Goal: Task Accomplishment & Management: Manage account settings

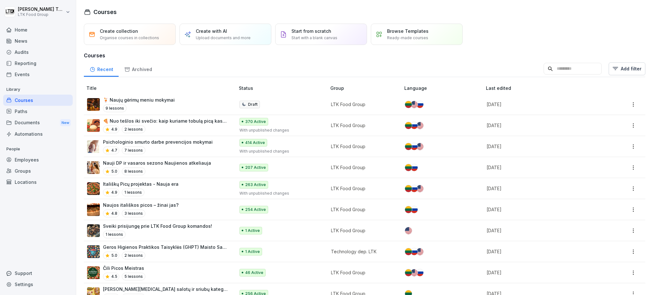
click at [23, 182] on div "Locations" at bounding box center [38, 182] width 70 height 11
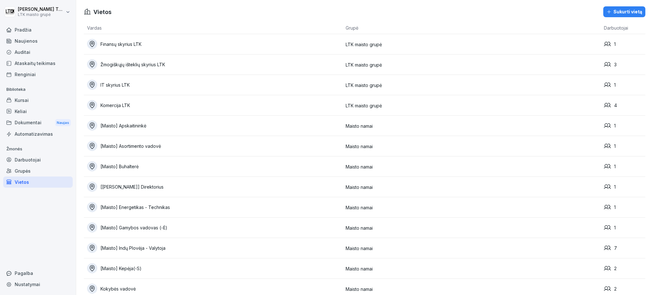
click at [567, 43] on td "LTK maisto grupė" at bounding box center [471, 44] width 259 height 20
click at [620, 11] on font "Sukurti vietą" at bounding box center [627, 11] width 29 height 5
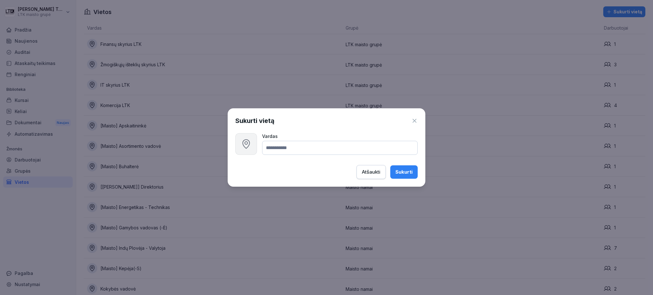
click at [415, 121] on icon "button" at bounding box center [415, 121] width 4 height 4
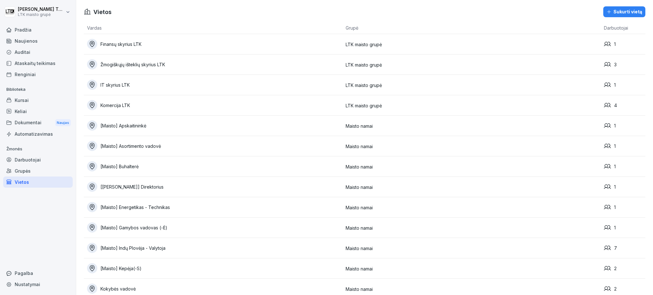
click at [603, 7] on button "Sukurti vietą" at bounding box center [624, 11] width 42 height 11
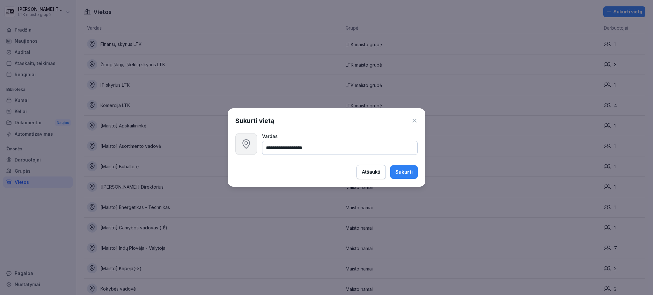
type input "**********"
click at [404, 170] on font "Sukurti" at bounding box center [403, 172] width 17 height 6
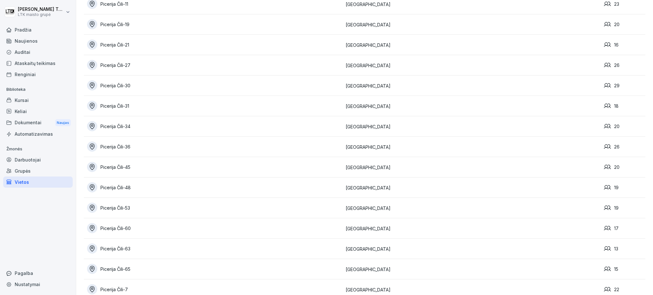
scroll to position [926, 0]
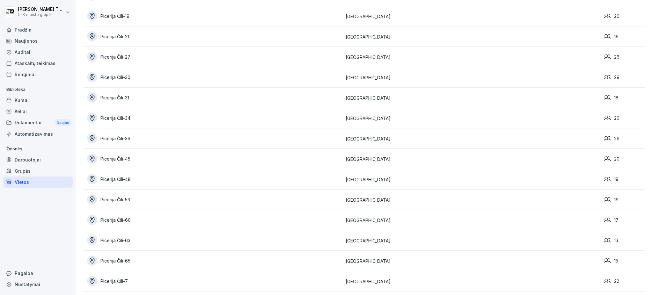
click at [113, 240] on font "Picerija Čili-63" at bounding box center [115, 240] width 30 height 5
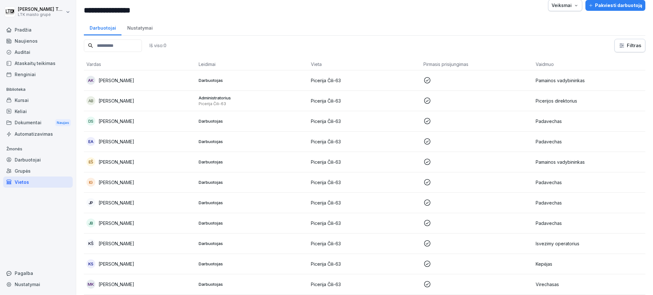
click at [559, 78] on font "Pamainos vadybininkas" at bounding box center [560, 80] width 49 height 5
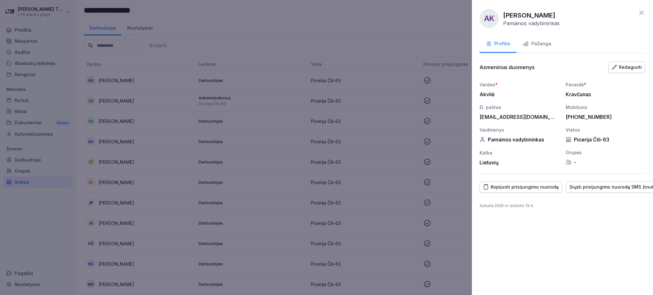
click at [537, 44] on font "Pažanga" at bounding box center [541, 43] width 20 height 6
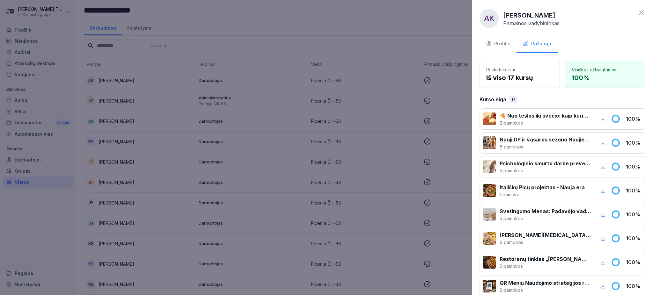
click at [504, 44] on font "Profilis" at bounding box center [502, 43] width 16 height 6
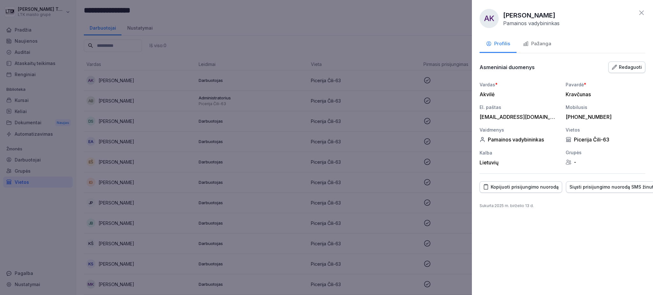
click at [631, 69] on font "Redaguoti" at bounding box center [630, 66] width 23 height 5
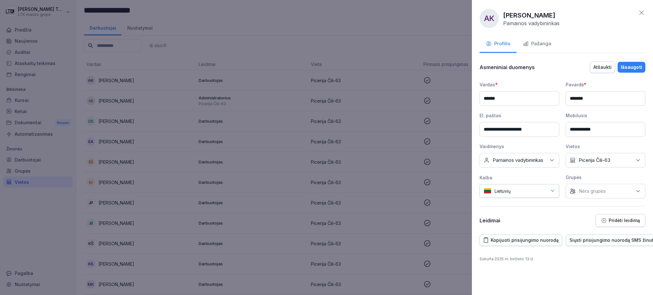
click at [625, 161] on div "Nėra vietos Picerija Čili-63" at bounding box center [606, 160] width 80 height 15
click at [576, 190] on button "Picerija Čili - 109" at bounding box center [573, 190] width 6 height 6
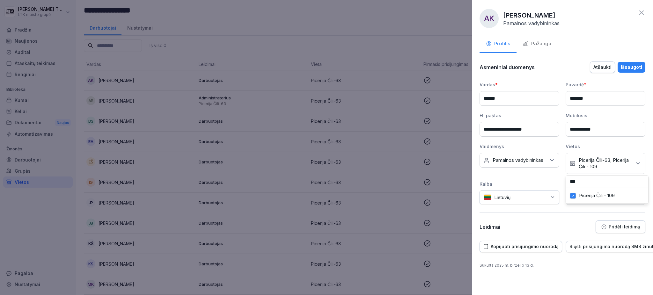
drag, startPoint x: 593, startPoint y: 184, endPoint x: 565, endPoint y: 181, distance: 27.9
click at [565, 181] on div "**********" at bounding box center [563, 143] width 166 height 124
type input "*"
type input "**"
click at [575, 195] on button "Picerija Čili-63" at bounding box center [573, 196] width 6 height 6
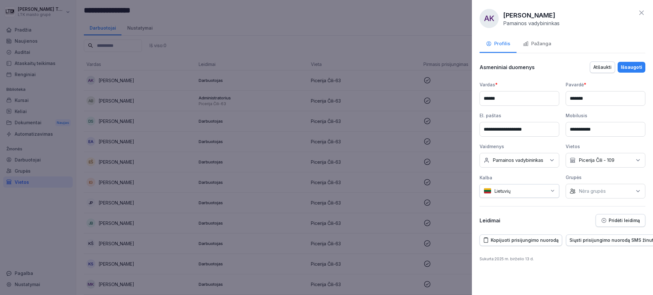
click at [572, 214] on div "**********" at bounding box center [563, 144] width 166 height 166
click at [629, 65] on font "Išsaugoti" at bounding box center [631, 66] width 21 height 5
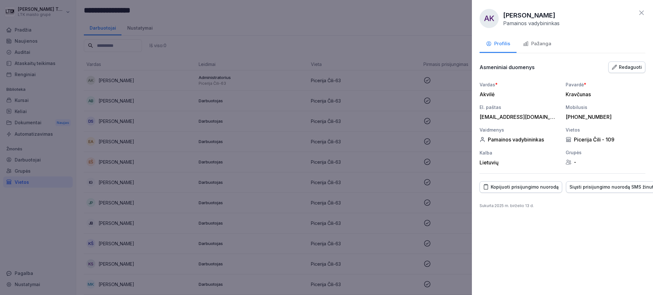
click at [116, 76] on div at bounding box center [326, 147] width 653 height 295
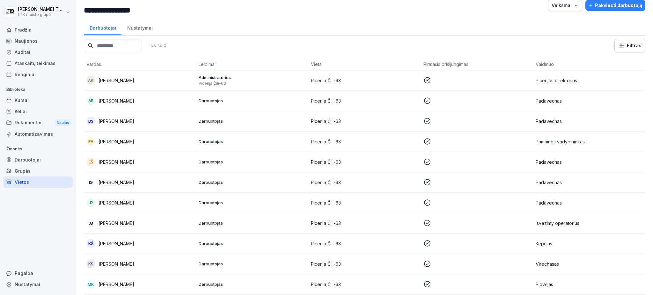
click at [122, 78] on font "Alina Bartaševič" at bounding box center [117, 80] width 36 height 5
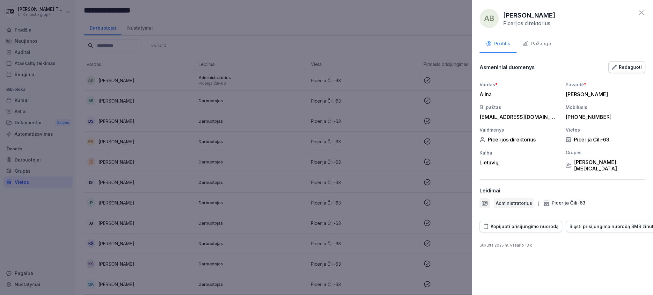
click at [634, 69] on font "Redaguoti" at bounding box center [630, 66] width 23 height 5
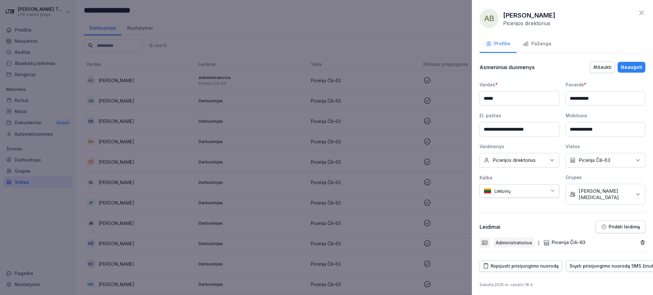
drag, startPoint x: 537, startPoint y: 129, endPoint x: 475, endPoint y: 129, distance: 61.2
click at [475, 129] on div "**********" at bounding box center [562, 147] width 181 height 295
paste input "*****"
type input "**********"
click at [613, 159] on div "Nėra vietos Picerija Čili-63" at bounding box center [606, 160] width 80 height 15
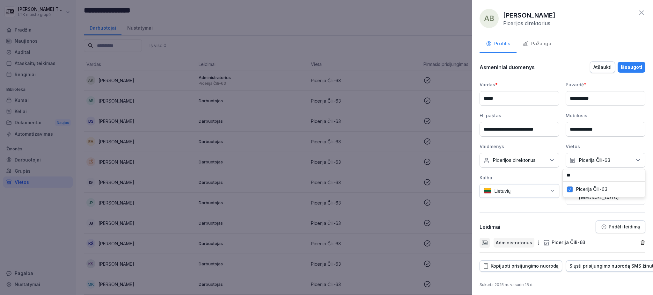
click at [567, 189] on div "Picerija Čili-63" at bounding box center [603, 189] width 79 height 12
drag, startPoint x: 580, startPoint y: 175, endPoint x: 558, endPoint y: 175, distance: 22.3
click at [558, 175] on div "**********" at bounding box center [563, 143] width 166 height 124
drag, startPoint x: 587, startPoint y: 172, endPoint x: 567, endPoint y: 173, distance: 20.4
click at [567, 173] on input "**" at bounding box center [604, 175] width 82 height 12
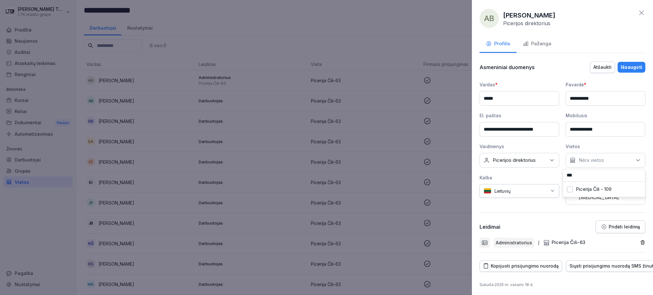
type input "***"
click at [575, 188] on div "Picerija Čili - 109" at bounding box center [603, 189] width 79 height 12
click at [626, 65] on font "Išsaugoti" at bounding box center [631, 66] width 21 height 5
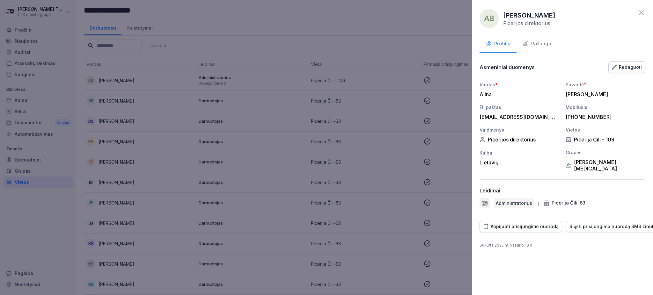
click at [539, 45] on font "Pažanga" at bounding box center [541, 43] width 20 height 6
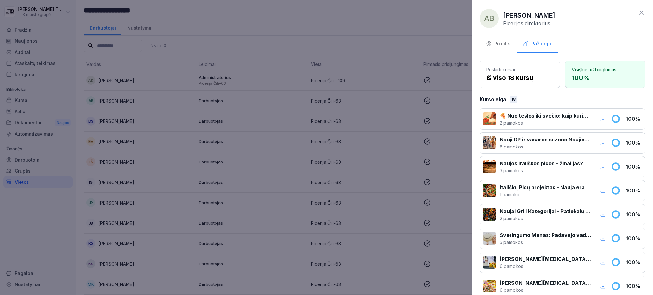
click at [500, 41] on button "Profilis" at bounding box center [498, 44] width 37 height 17
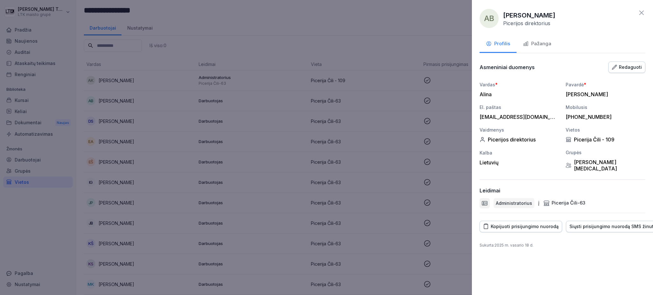
click at [569, 200] on font "Picerija Čili-63" at bounding box center [569, 203] width 34 height 6
click at [625, 66] on font "Redaguoti" at bounding box center [630, 66] width 23 height 5
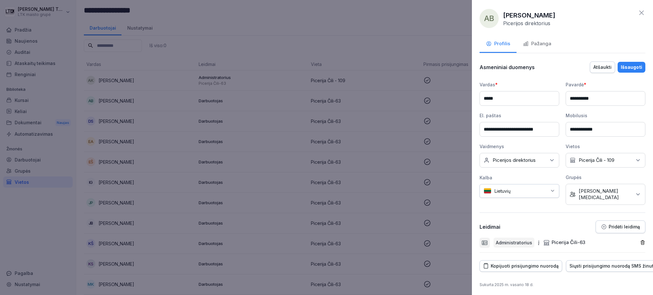
click at [569, 239] on font "Picerija Čili-63" at bounding box center [569, 242] width 34 height 6
click at [503, 240] on div "Administratorius" at bounding box center [514, 243] width 41 height 10
click at [640, 240] on icon "button" at bounding box center [642, 242] width 5 height 5
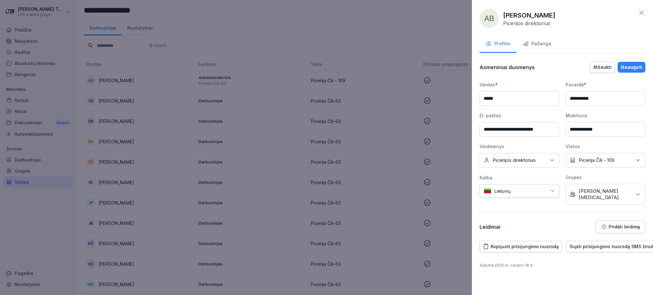
click at [621, 224] on font "Pridėti leidimą" at bounding box center [624, 226] width 31 height 5
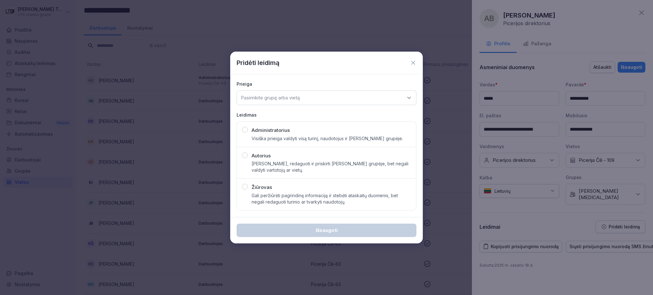
click at [276, 129] on font "Administratorius" at bounding box center [271, 130] width 38 height 6
click at [303, 99] on div "Pasirinkite grupę arba vietą" at bounding box center [327, 98] width 180 height 15
type input "***"
click at [285, 137] on div "Picerija Čili - 109" at bounding box center [326, 138] width 176 height 12
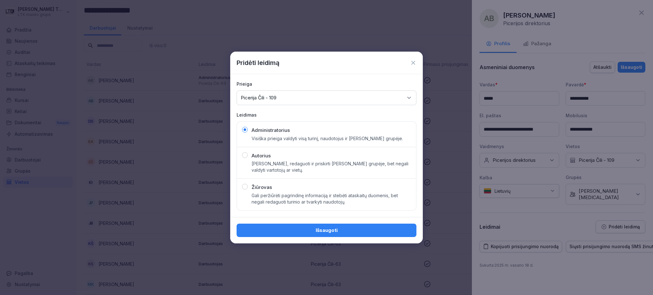
click at [357, 232] on div "Išsaugoti" at bounding box center [327, 230] width 170 height 7
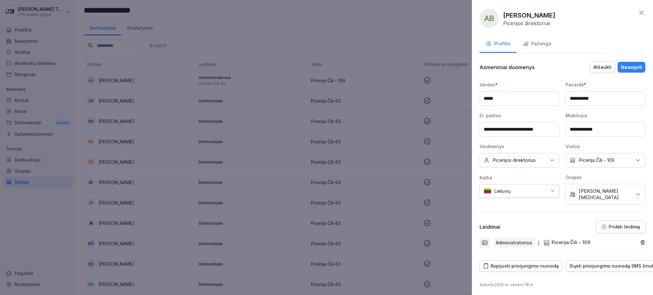
click at [633, 64] on font "Išsaugoti" at bounding box center [631, 66] width 21 height 5
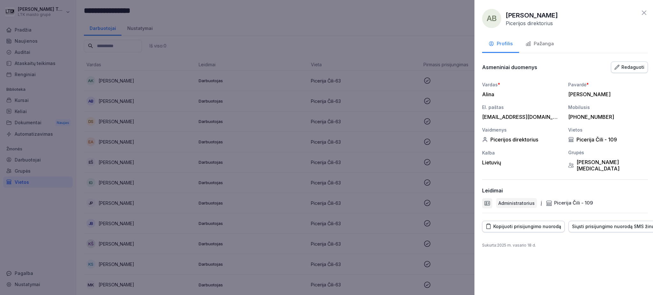
click at [141, 86] on div at bounding box center [326, 147] width 653 height 295
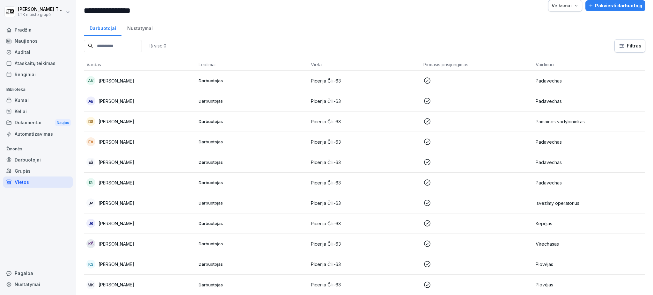
click at [134, 80] on font "Deimantas Sudnikovičius" at bounding box center [117, 80] width 36 height 5
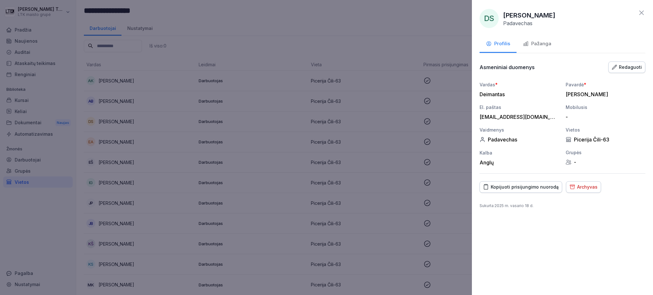
click at [624, 68] on font "Redaguoti" at bounding box center [630, 66] width 23 height 5
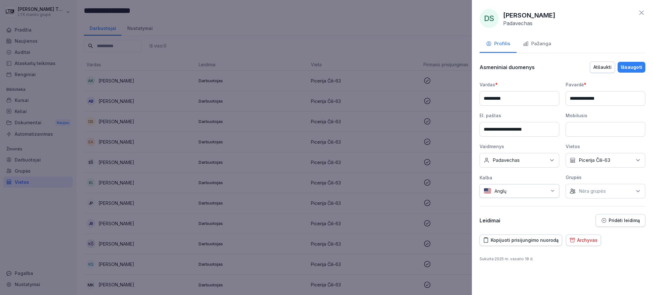
click at [605, 162] on font "Picerija Čili-63" at bounding box center [595, 160] width 32 height 6
click at [573, 189] on button "Picerija Čili-63" at bounding box center [573, 190] width 6 height 6
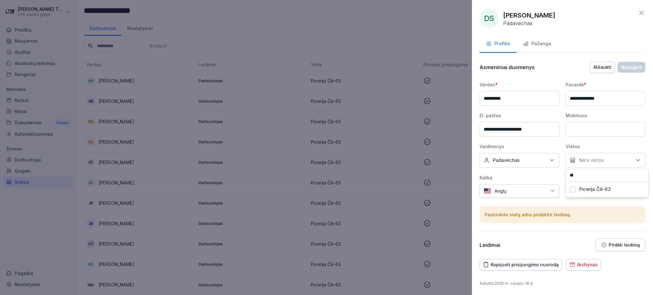
drag, startPoint x: 583, startPoint y: 174, endPoint x: 561, endPoint y: 172, distance: 21.8
click at [561, 172] on div "**********" at bounding box center [563, 139] width 166 height 117
type input "*"
type input "***"
click at [594, 187] on font "Picerija Čili - 109" at bounding box center [597, 189] width 36 height 6
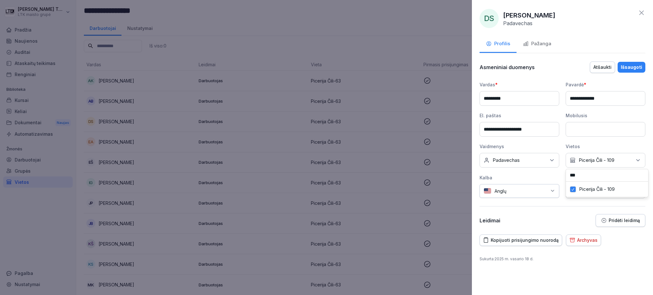
click at [637, 64] on font "Išsaugoti" at bounding box center [631, 66] width 21 height 5
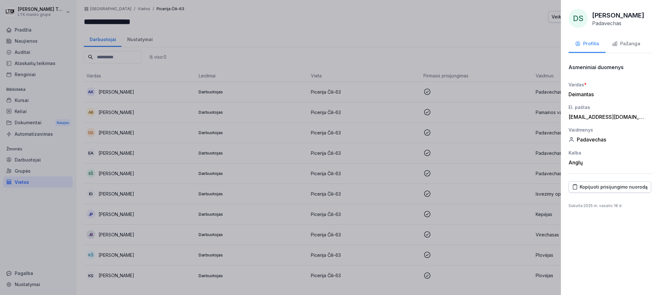
click at [113, 95] on div at bounding box center [326, 147] width 653 height 295
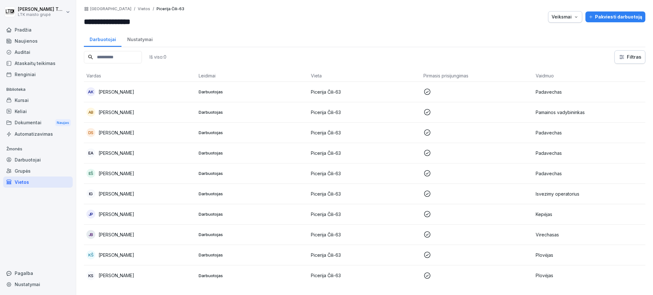
click at [119, 90] on font "Edita Antropik" at bounding box center [117, 91] width 36 height 5
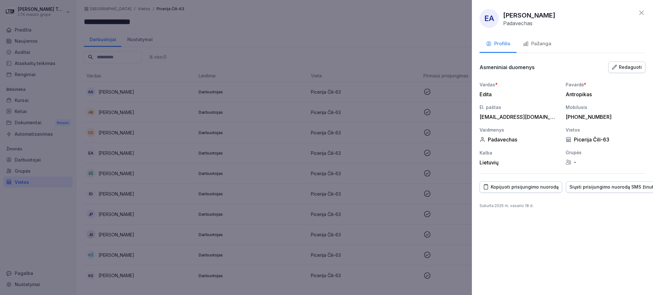
click at [623, 70] on font "Redaguoti" at bounding box center [630, 67] width 23 height 7
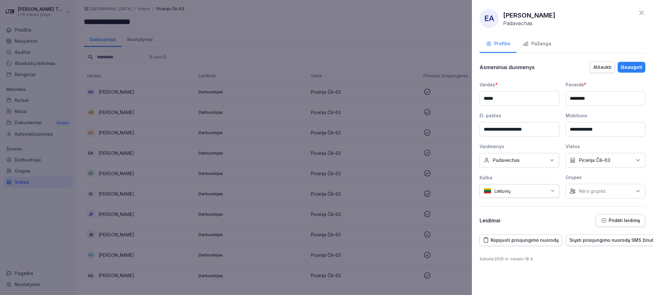
click at [624, 158] on div "Nėra vietos Picerija Čili-63" at bounding box center [606, 160] width 80 height 15
click at [571, 190] on button "Picerija Čili-63" at bounding box center [573, 190] width 6 height 6
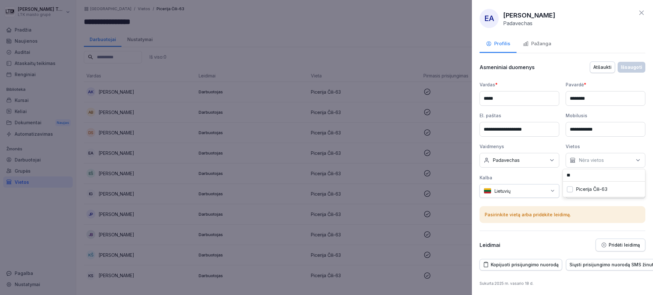
drag, startPoint x: 588, startPoint y: 175, endPoint x: 564, endPoint y: 174, distance: 23.9
click at [564, 174] on input "**" at bounding box center [604, 175] width 82 height 12
type input "***"
click at [609, 189] on font "Picerija Čili - 109" at bounding box center [594, 189] width 36 height 6
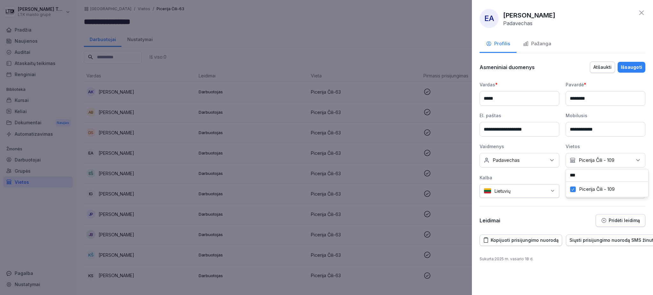
click at [627, 67] on font "Išsaugoti" at bounding box center [631, 66] width 21 height 5
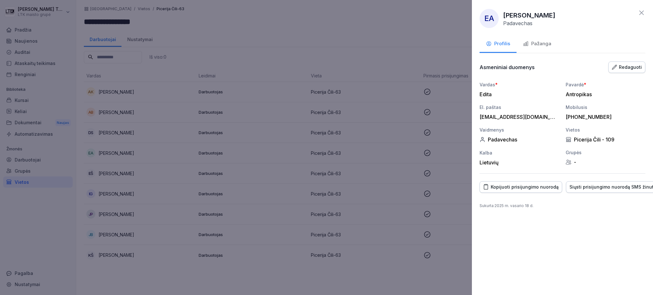
click at [126, 92] on div at bounding box center [326, 147] width 653 height 295
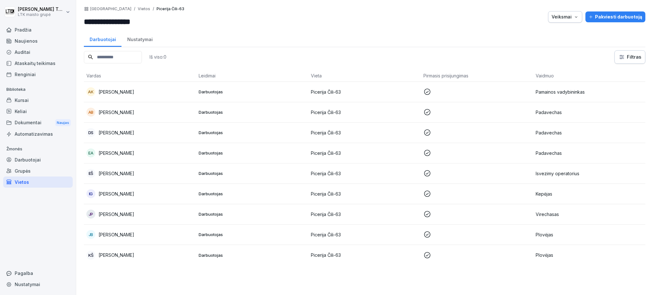
click at [126, 92] on font "Erika Šaukštunova" at bounding box center [117, 91] width 36 height 5
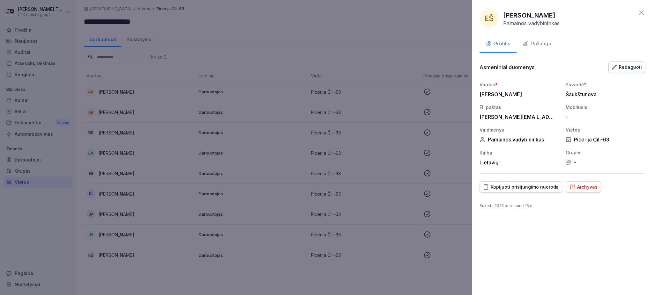
click at [621, 68] on font "Redaguoti" at bounding box center [630, 66] width 23 height 5
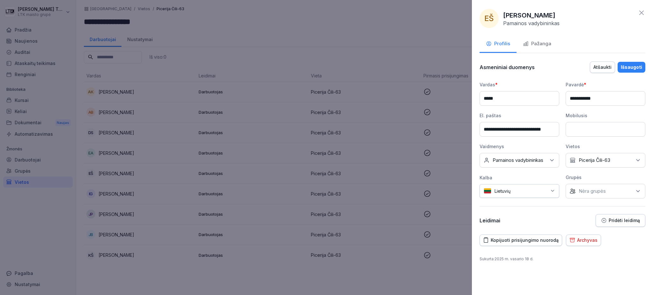
click at [627, 159] on div "Nėra vietos Picerija Čili-63" at bounding box center [606, 160] width 80 height 15
drag, startPoint x: 573, startPoint y: 188, endPoint x: 582, endPoint y: 175, distance: 15.2
click at [574, 187] on button "Picerija Čili-63" at bounding box center [573, 190] width 6 height 6
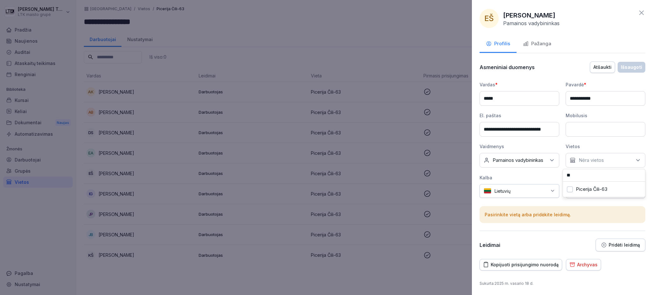
drag, startPoint x: 581, startPoint y: 174, endPoint x: 564, endPoint y: 173, distance: 16.9
click at [564, 173] on input "**" at bounding box center [604, 175] width 82 height 12
type input "***"
click at [582, 189] on font "Picerija Čili - 109" at bounding box center [594, 189] width 36 height 6
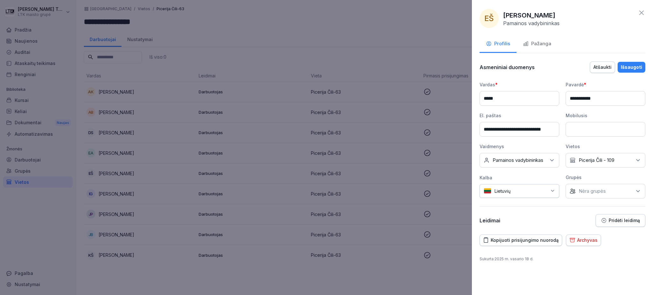
click at [629, 64] on font "Išsaugoti" at bounding box center [631, 66] width 21 height 5
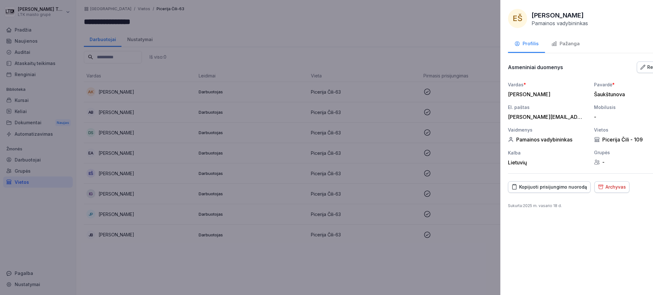
click at [129, 96] on div at bounding box center [326, 147] width 653 height 295
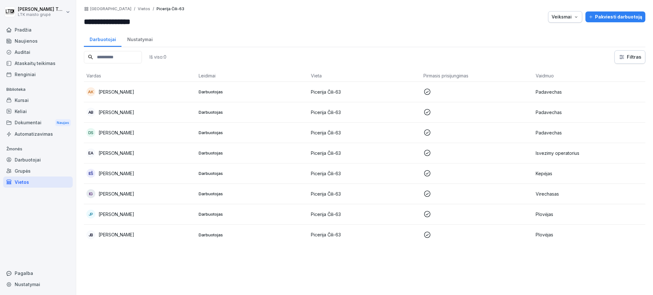
click at [118, 91] on font "Ivona Ginovič" at bounding box center [117, 91] width 36 height 5
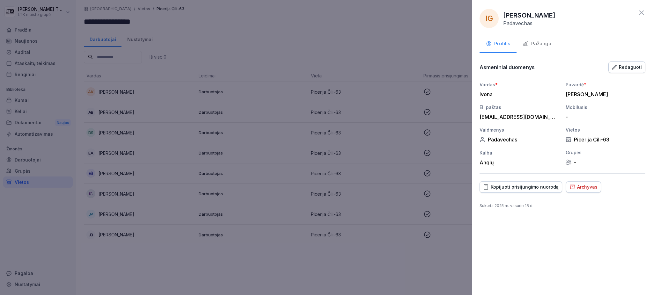
click at [634, 67] on font "Redaguoti" at bounding box center [630, 66] width 23 height 5
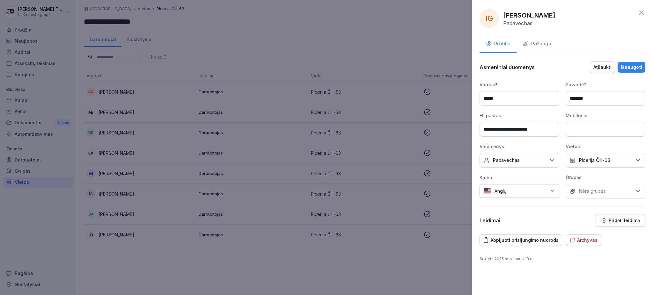
click at [619, 159] on div "Nėra vietos Picerija Čili-63" at bounding box center [606, 160] width 80 height 15
click at [576, 187] on div "Picerija Čili - 109" at bounding box center [607, 189] width 79 height 12
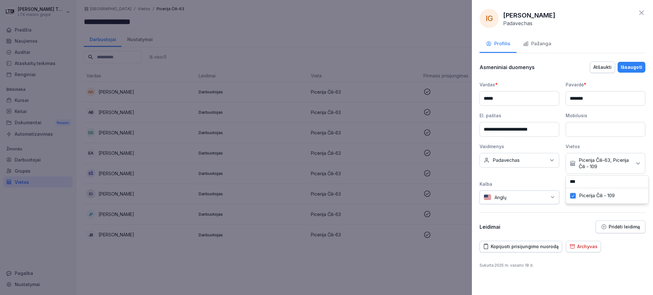
drag, startPoint x: 594, startPoint y: 181, endPoint x: 567, endPoint y: 179, distance: 26.9
click at [567, 179] on input "***" at bounding box center [607, 182] width 82 height 12
type input "**"
click at [604, 195] on font "Picerija Čili-63" at bounding box center [595, 196] width 32 height 6
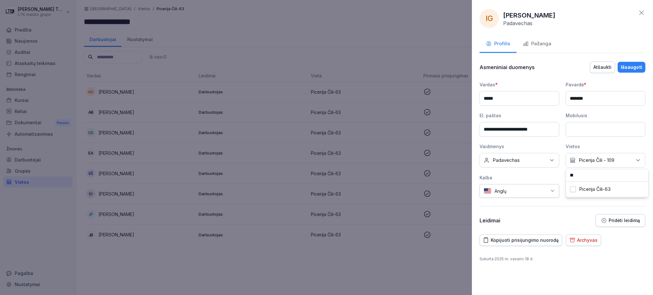
click at [628, 64] on font "Išsaugoti" at bounding box center [631, 66] width 21 height 5
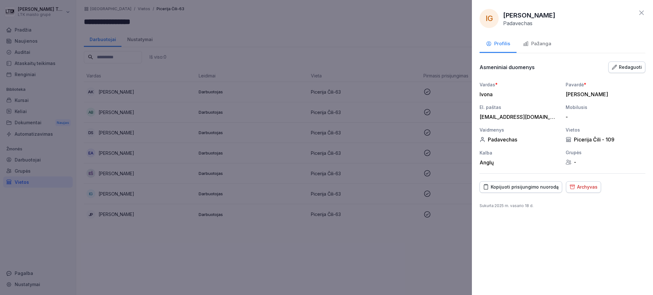
click at [136, 83] on div at bounding box center [326, 147] width 653 height 295
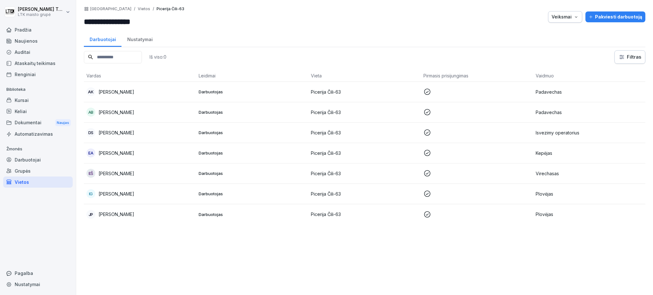
click at [120, 94] on p "Julija Pikauskienė" at bounding box center [117, 92] width 36 height 7
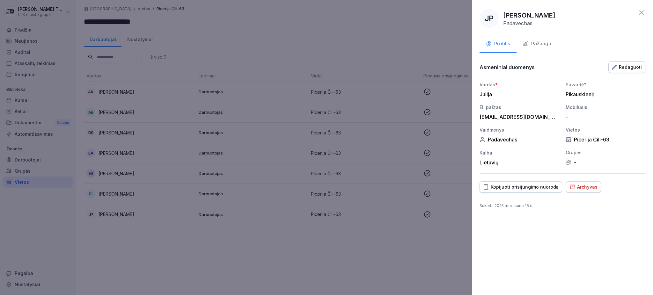
click at [627, 66] on font "Redaguoti" at bounding box center [630, 66] width 23 height 5
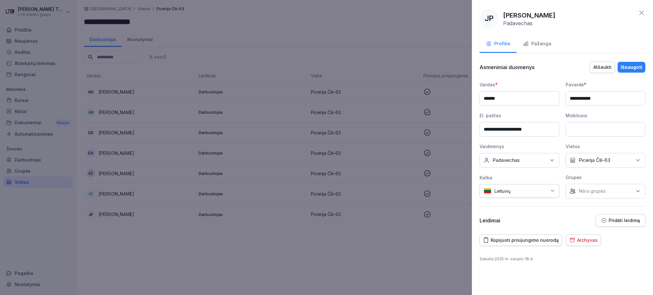
click at [621, 159] on div "Nėra vietos Picerija Čili-63" at bounding box center [606, 160] width 80 height 15
click at [584, 187] on font "Picerija Čili - 109" at bounding box center [597, 189] width 36 height 6
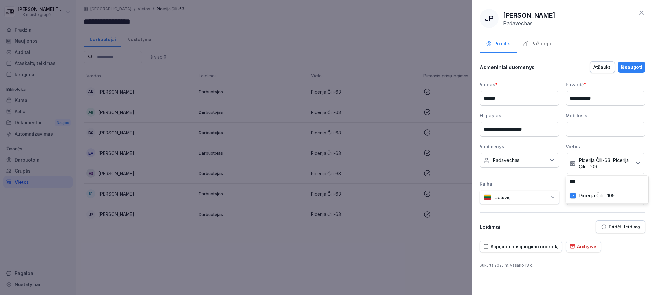
drag, startPoint x: 577, startPoint y: 183, endPoint x: 573, endPoint y: 175, distance: 8.8
click at [568, 178] on input "***" at bounding box center [607, 182] width 82 height 12
type input "**"
click at [598, 195] on font "Picerija Čili-63" at bounding box center [595, 196] width 32 height 6
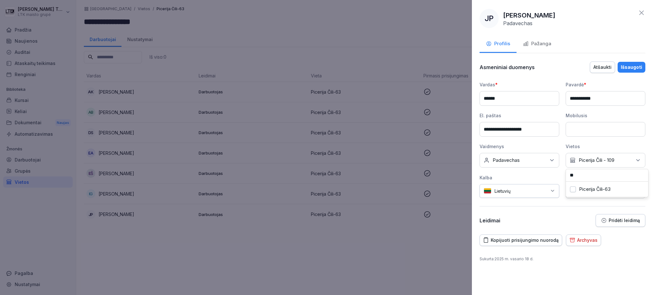
click at [628, 64] on font "Išsaugoti" at bounding box center [631, 66] width 21 height 5
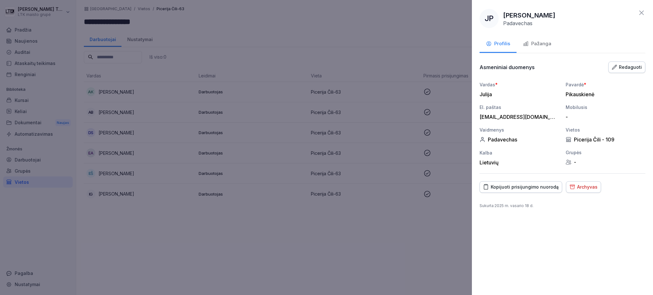
click at [129, 117] on div at bounding box center [326, 147] width 653 height 295
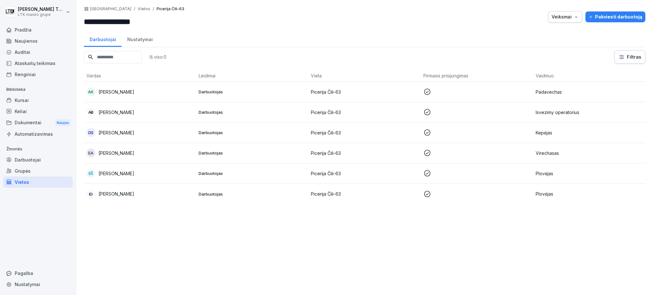
click at [132, 91] on font "Justina Bardovskytė" at bounding box center [117, 91] width 36 height 5
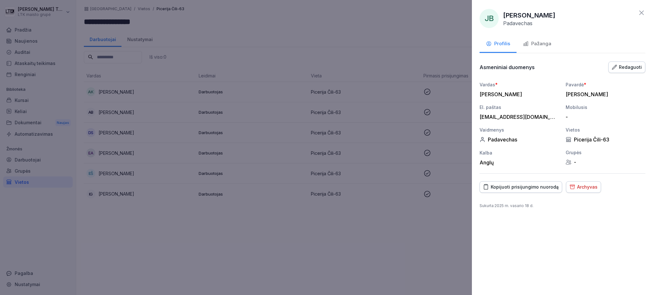
click at [540, 44] on font "Pažanga" at bounding box center [541, 43] width 20 height 6
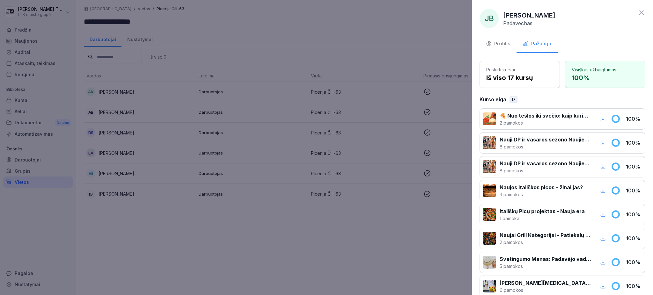
click at [488, 43] on icon "button" at bounding box center [489, 44] width 4 height 4
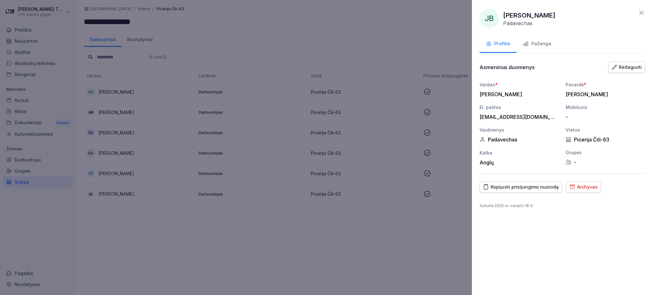
click at [635, 66] on font "Redaguoti" at bounding box center [630, 66] width 23 height 5
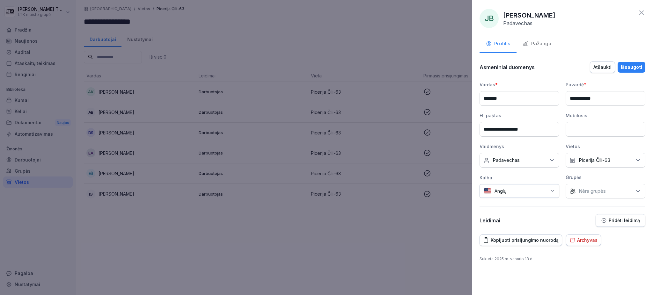
click at [612, 160] on div "Nėra vietos Picerija Čili-63" at bounding box center [606, 160] width 80 height 15
click at [574, 188] on button "Picerija Čili-63" at bounding box center [573, 190] width 6 height 6
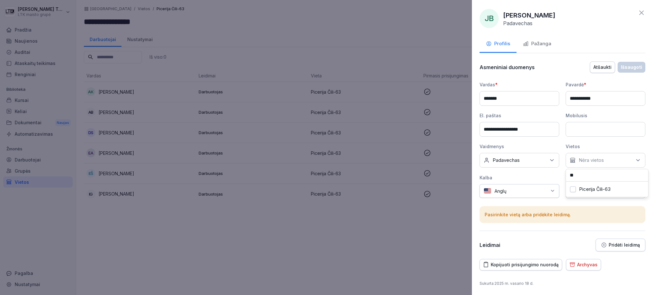
drag, startPoint x: 580, startPoint y: 175, endPoint x: 568, endPoint y: 175, distance: 11.8
click at [568, 175] on input "**" at bounding box center [607, 175] width 82 height 12
type input "***"
click at [600, 188] on font "Picerija Čili - 109" at bounding box center [597, 189] width 36 height 6
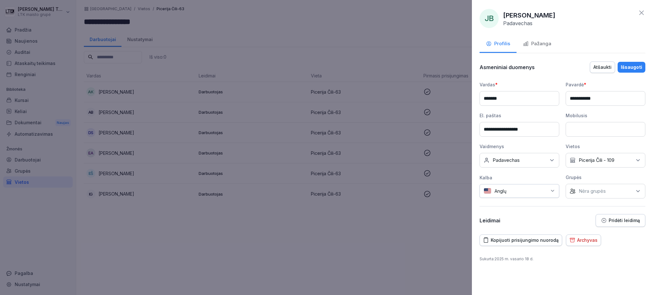
click at [635, 64] on font "Išsaugoti" at bounding box center [631, 66] width 21 height 5
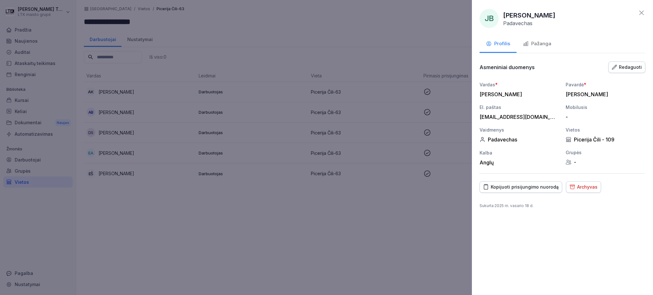
click at [181, 72] on div at bounding box center [326, 147] width 653 height 295
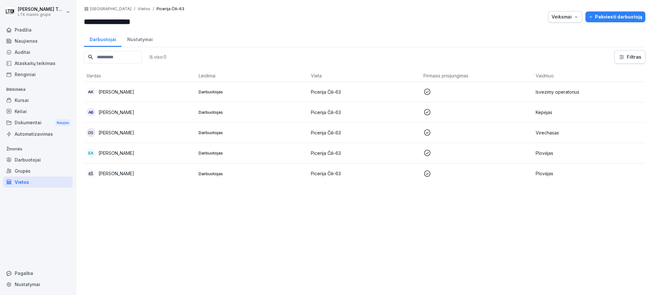
click at [115, 91] on font "Karina Šaukštunova" at bounding box center [117, 91] width 36 height 5
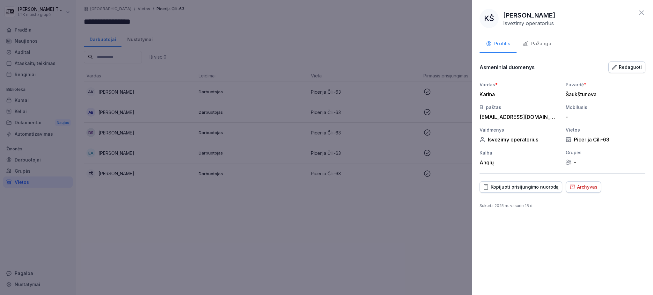
click at [629, 66] on font "Redaguoti" at bounding box center [630, 66] width 23 height 5
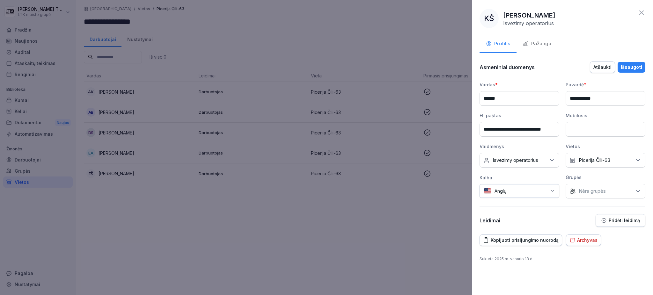
click at [624, 157] on div "Nėra vietos Picerija Čili-63" at bounding box center [606, 160] width 80 height 15
type input "**"
click at [575, 189] on button "Picerija Čili-63" at bounding box center [573, 190] width 6 height 6
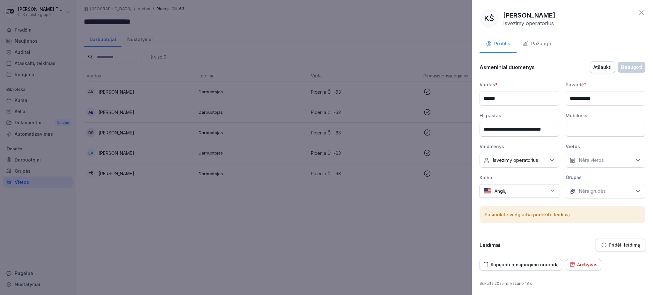
click at [609, 159] on div "Nėra vietos" at bounding box center [606, 160] width 80 height 15
type input "***"
click at [606, 187] on font "Picerija Čili - 109" at bounding box center [597, 189] width 36 height 6
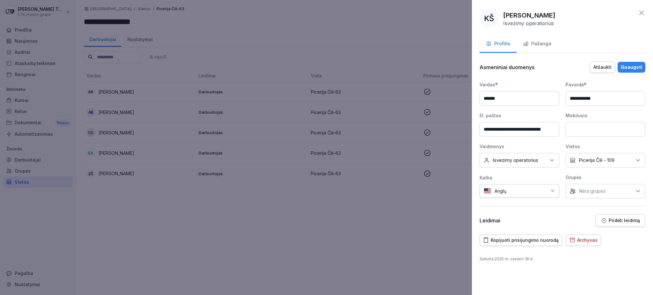
click at [626, 65] on font "Išsaugoti" at bounding box center [631, 66] width 21 height 5
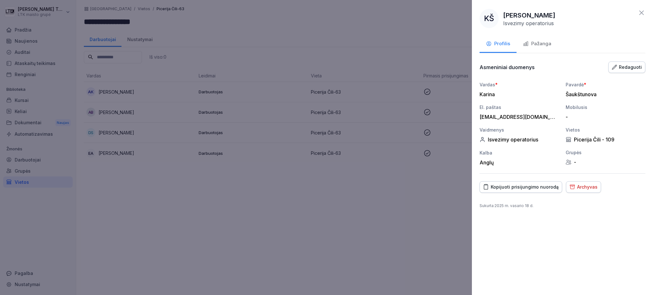
click at [111, 97] on div at bounding box center [326, 147] width 653 height 295
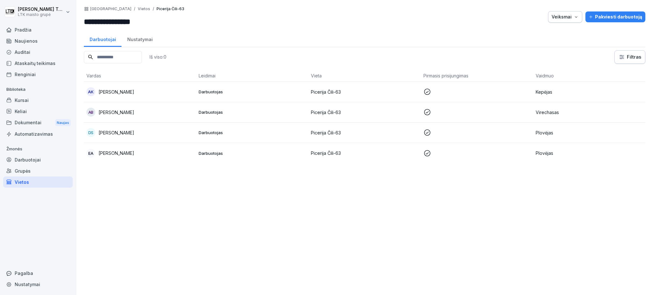
click at [116, 92] on font "Kutmanas Sabyrovas" at bounding box center [117, 91] width 36 height 5
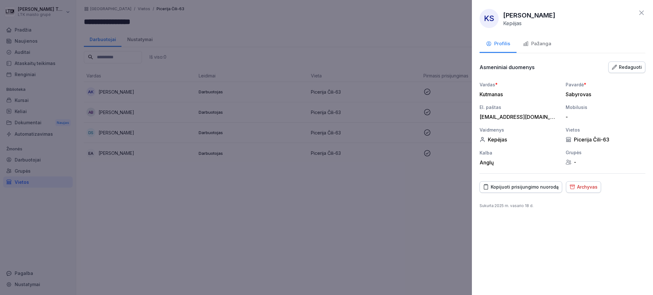
click at [542, 40] on font "Pažanga" at bounding box center [541, 43] width 20 height 6
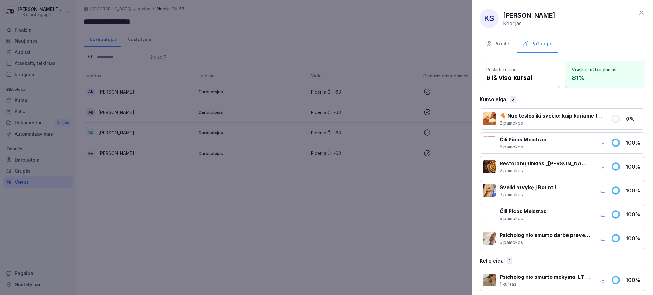
click at [494, 46] on font "Profilis" at bounding box center [502, 43] width 16 height 6
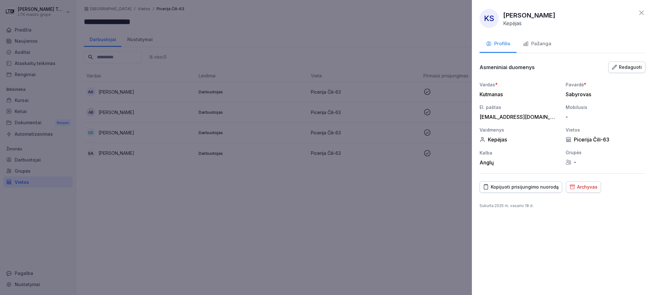
click at [629, 66] on font "Redaguoti" at bounding box center [630, 66] width 23 height 5
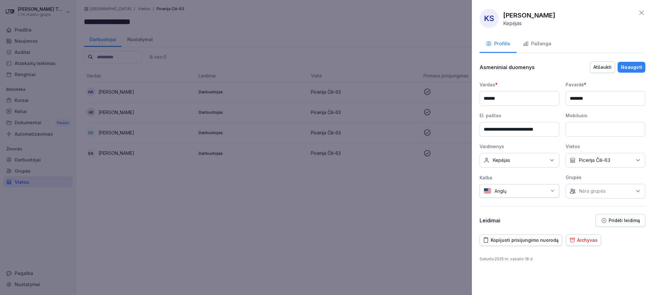
click at [610, 160] on font "Picerija Čili-63" at bounding box center [595, 160] width 32 height 6
type input "**"
click at [573, 187] on button "Picerija Čili-63" at bounding box center [573, 190] width 6 height 6
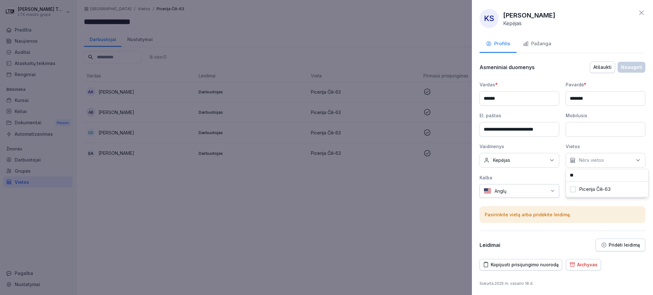
click at [590, 158] on font "Nėra vietos" at bounding box center [591, 160] width 25 height 6
type input "***"
click at [592, 189] on font "Picerija Čili - 109" at bounding box center [597, 189] width 36 height 6
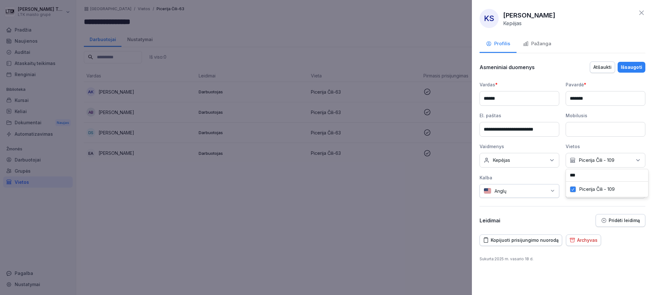
click at [631, 65] on font "Išsaugoti" at bounding box center [631, 66] width 21 height 5
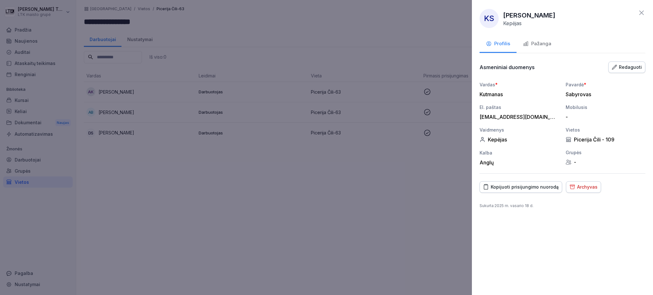
click at [127, 93] on div at bounding box center [326, 147] width 653 height 295
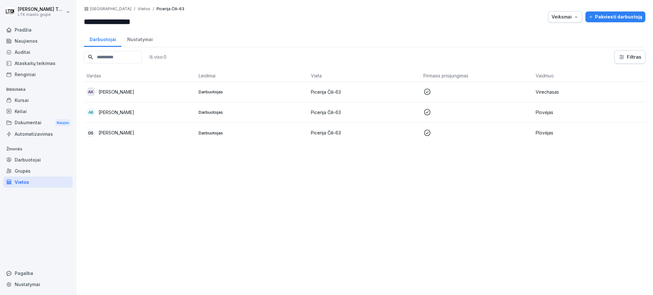
click at [126, 89] on font "Maryna Kikalova" at bounding box center [117, 91] width 36 height 5
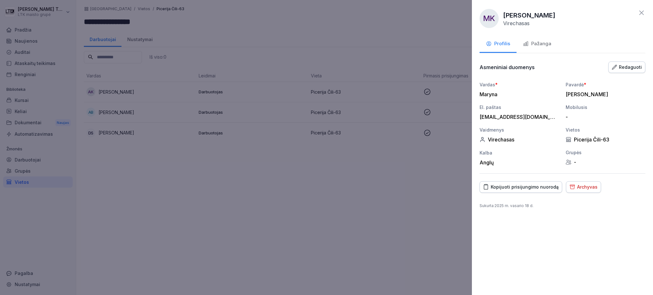
click at [622, 65] on font "Redaguoti" at bounding box center [630, 66] width 23 height 5
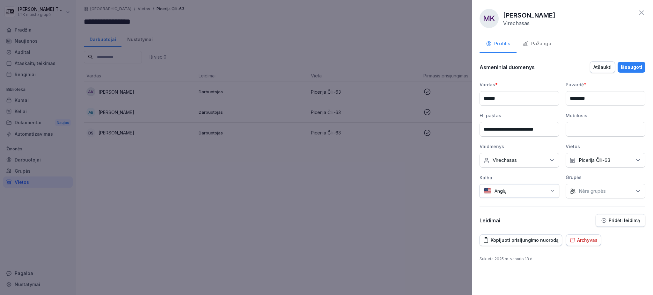
click at [616, 157] on div "Nėra vietos Picerija Čili-63" at bounding box center [606, 160] width 80 height 15
type input "**"
click at [572, 189] on button "Picerija Čili-63" at bounding box center [573, 190] width 6 height 6
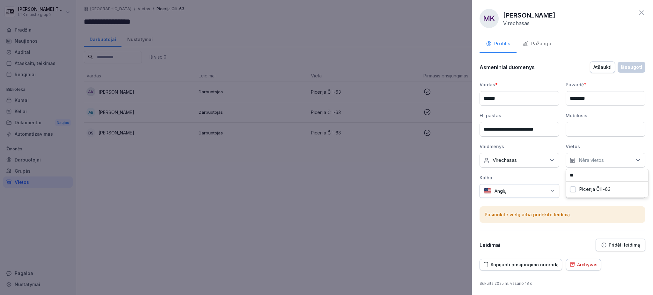
click at [591, 174] on input "**" at bounding box center [607, 175] width 82 height 12
click at [591, 166] on div "Nėra vietos" at bounding box center [606, 160] width 80 height 15
type input "***"
click at [599, 189] on font "Picerija Čili - 108" at bounding box center [597, 189] width 36 height 6
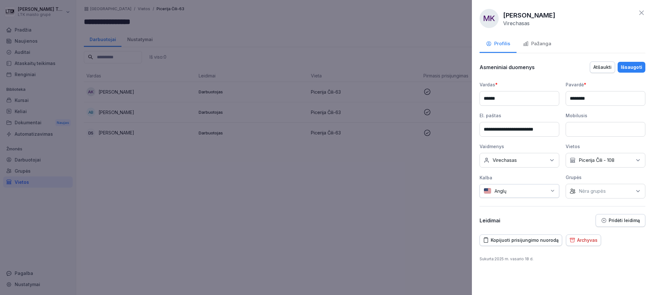
click at [532, 187] on div "Anglų" at bounding box center [520, 191] width 80 height 14
type input "**"
click at [511, 222] on div "Rusų" at bounding box center [508, 222] width 51 height 14
click at [630, 66] on font "Išsaugoti" at bounding box center [631, 66] width 21 height 5
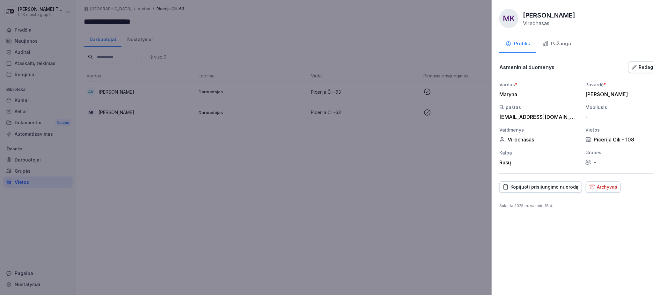
drag, startPoint x: 142, startPoint y: 136, endPoint x: 142, endPoint y: 123, distance: 12.8
click at [142, 136] on div at bounding box center [326, 147] width 653 height 295
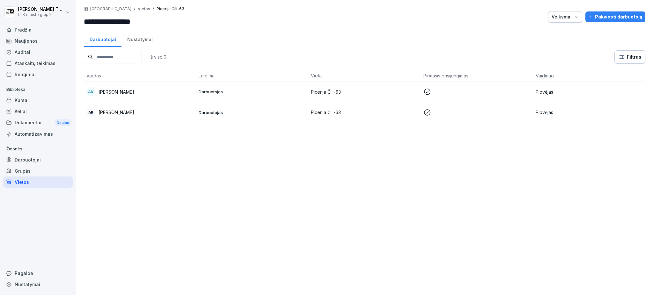
click at [134, 89] on font "Swetha Rukmangathan" at bounding box center [117, 91] width 36 height 5
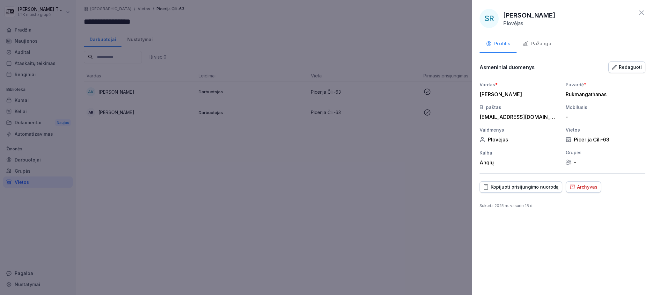
click at [542, 41] on font "Pažanga" at bounding box center [541, 43] width 20 height 6
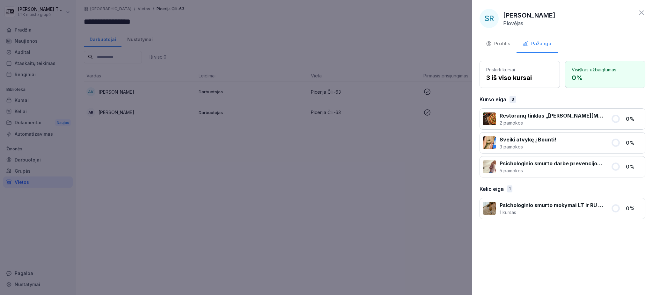
click at [499, 44] on font "Profilis" at bounding box center [502, 43] width 16 height 6
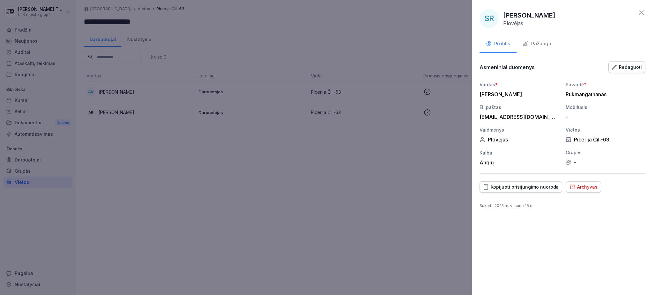
click at [621, 68] on font "Redaguoti" at bounding box center [630, 66] width 23 height 5
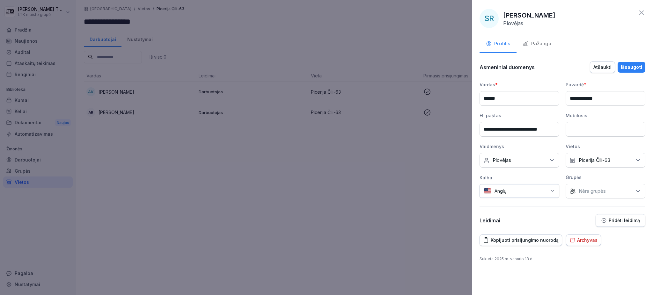
click at [618, 160] on div "Nėra vietos Picerija Čili-63" at bounding box center [606, 160] width 80 height 15
type input "**"
click at [587, 188] on font "Picerija Čili-63" at bounding box center [595, 189] width 32 height 6
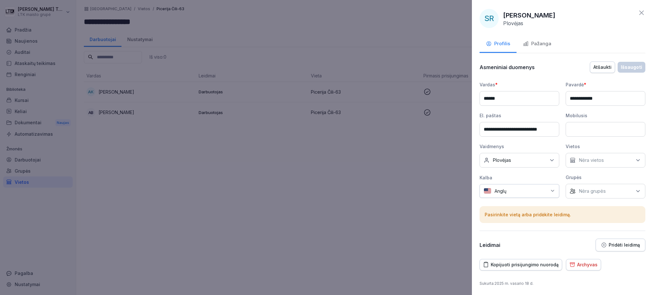
drag, startPoint x: 606, startPoint y: 166, endPoint x: 606, endPoint y: 160, distance: 6.1
click at [606, 165] on div "Nėra vietos" at bounding box center [606, 160] width 80 height 15
type input "***"
click at [597, 189] on font "Picerija Čili - 109" at bounding box center [597, 189] width 36 height 6
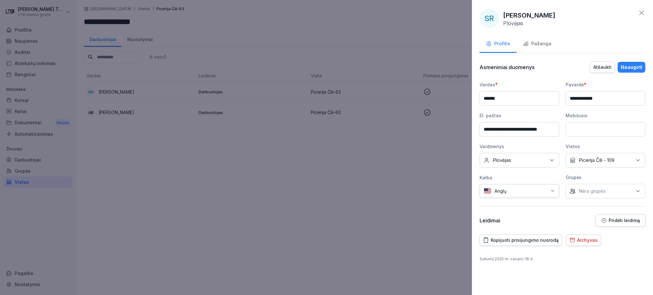
click at [629, 66] on font "Išsaugoti" at bounding box center [631, 66] width 21 height 5
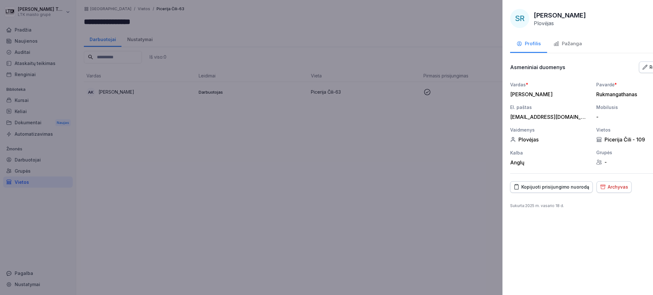
click at [165, 120] on div at bounding box center [326, 147] width 653 height 295
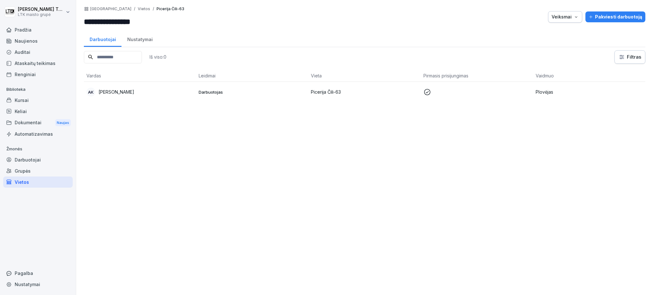
click at [119, 91] on font "Tatjana Antonova" at bounding box center [117, 91] width 36 height 5
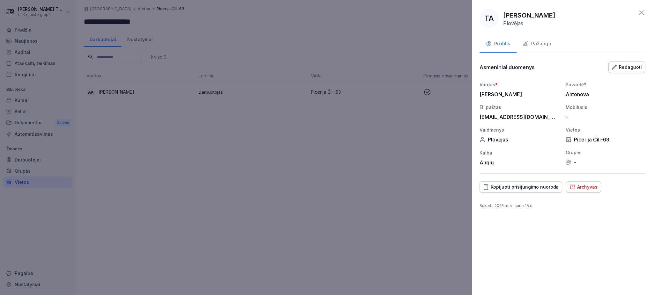
click at [535, 46] on font "Pažanga" at bounding box center [541, 43] width 20 height 6
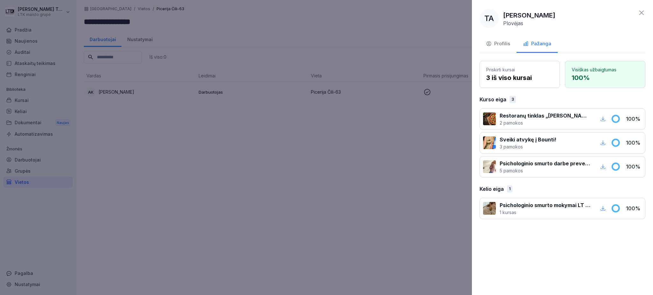
drag, startPoint x: 496, startPoint y: 45, endPoint x: 523, endPoint y: 45, distance: 26.8
click at [496, 46] on font "Profilis" at bounding box center [502, 43] width 16 height 6
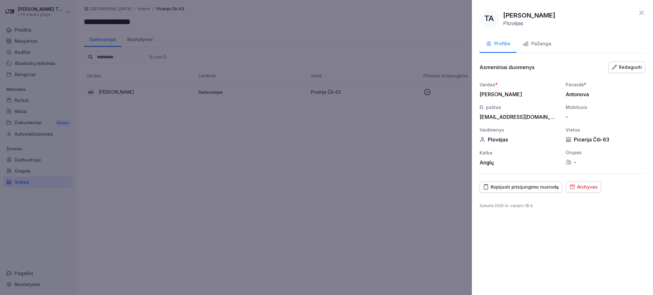
click at [634, 70] on font "Redaguoti" at bounding box center [630, 67] width 23 height 7
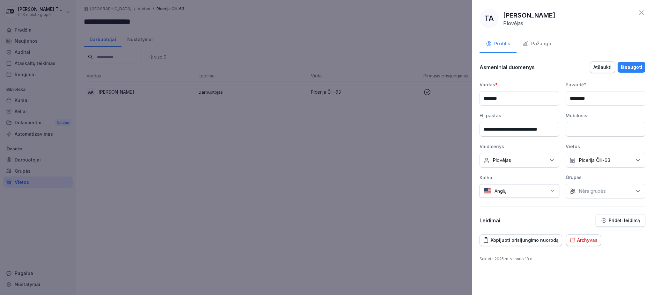
click at [600, 162] on font "Picerija Čili-63" at bounding box center [595, 160] width 32 height 6
click at [570, 188] on button "Picerija Čili-63" at bounding box center [573, 190] width 6 height 6
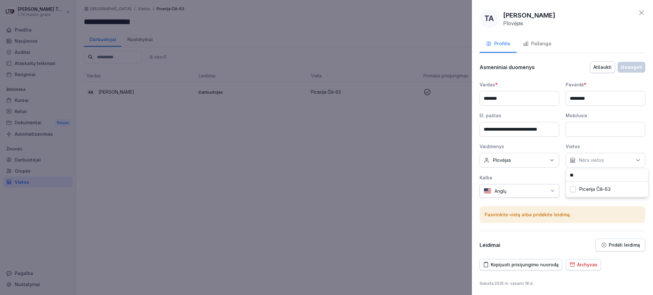
drag, startPoint x: 590, startPoint y: 174, endPoint x: 567, endPoint y: 175, distance: 22.7
click at [567, 175] on input "**" at bounding box center [607, 175] width 82 height 12
type input "***"
click at [598, 186] on font "Picerija Čili - 109" at bounding box center [597, 189] width 36 height 6
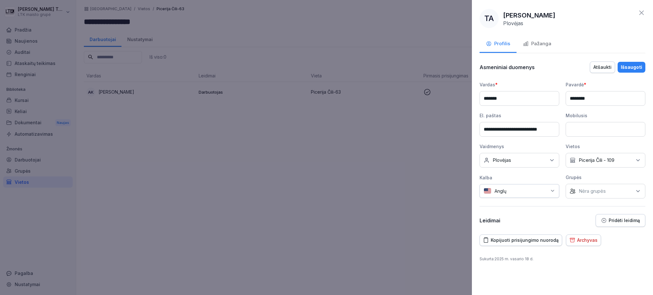
click at [634, 66] on font "Išsaugoti" at bounding box center [631, 66] width 21 height 5
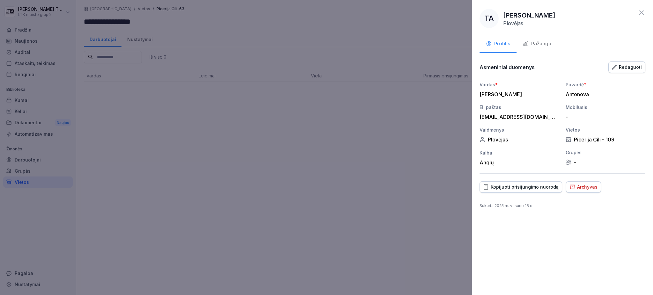
click at [186, 153] on div at bounding box center [326, 147] width 653 height 295
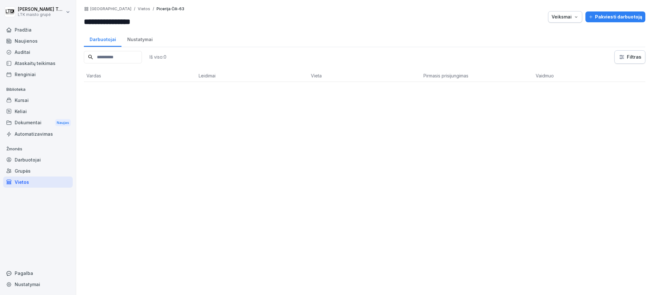
click at [574, 19] on div "Veiksmai" at bounding box center [565, 16] width 27 height 7
click at [537, 55] on font "Ištrinti vietą" at bounding box center [531, 53] width 23 height 5
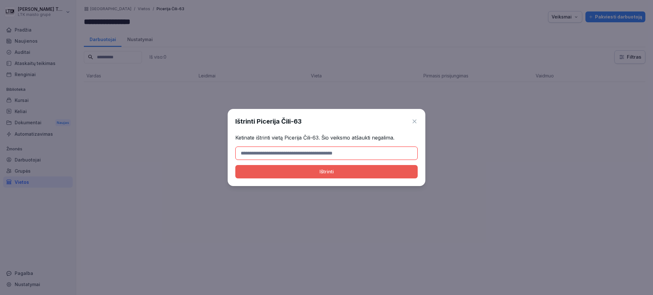
click at [318, 175] on div "Ištrinti" at bounding box center [326, 171] width 172 height 7
drag, startPoint x: 287, startPoint y: 136, endPoint x: 321, endPoint y: 136, distance: 34.1
click at [321, 136] on font "Ketinate ištrinti vietą Picerija Čili-63. Šio veiksmo atšaukti negalima." at bounding box center [314, 138] width 159 height 6
copy font "Picerija Čili-63"
paste input "**********"
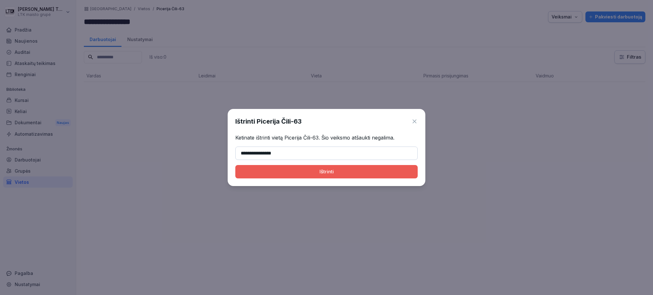
type input "**********"
click at [333, 172] on font "Ištrinti" at bounding box center [326, 172] width 14 height 6
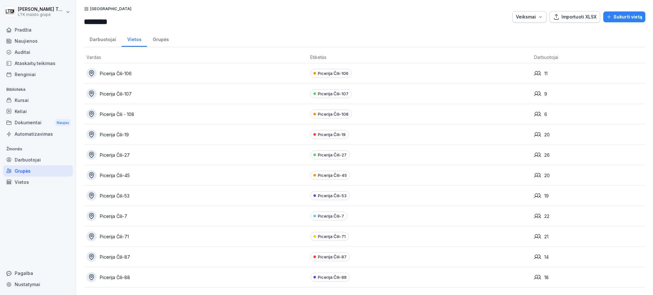
click at [24, 181] on font "Vietos" at bounding box center [22, 182] width 14 height 5
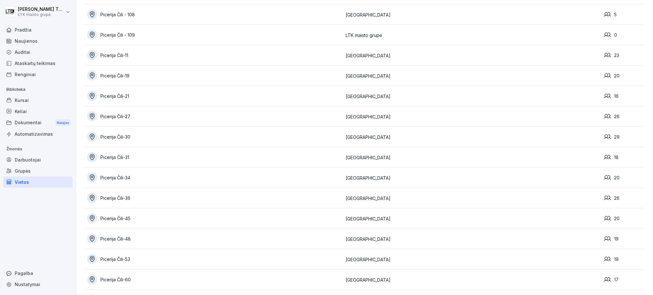
scroll to position [841, 0]
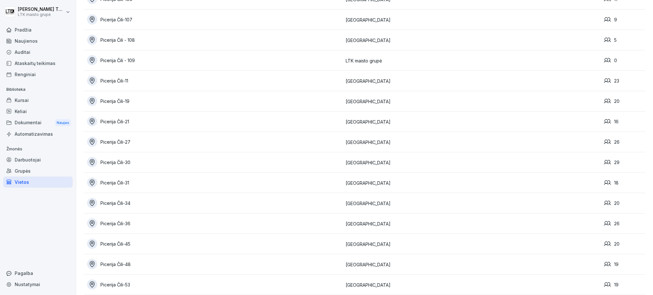
click at [125, 58] on font "Picerija Čili - 109" at bounding box center [117, 60] width 34 height 5
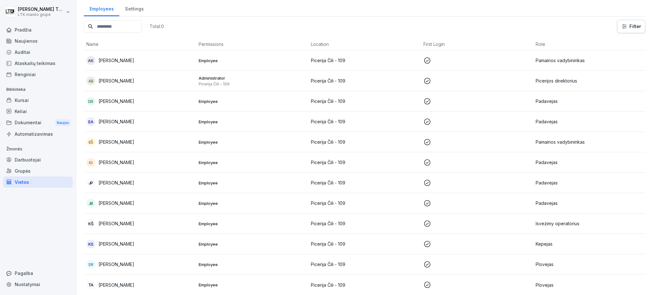
scroll to position [11, 0]
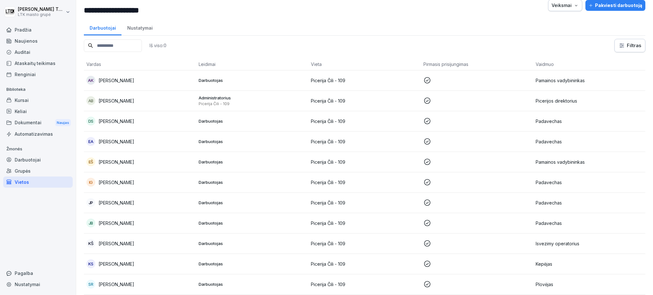
click at [144, 25] on font "Nustatymai" at bounding box center [140, 27] width 26 height 5
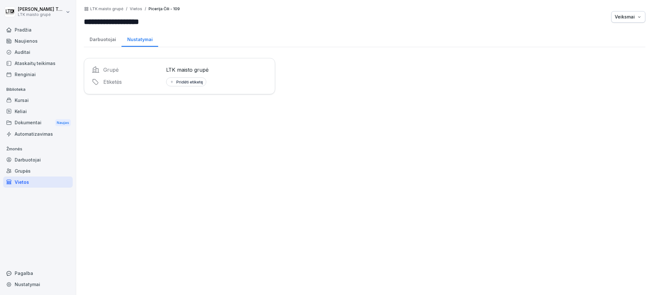
click at [194, 82] on font "Pridėti etiketę" at bounding box center [189, 81] width 27 height 5
type input "**********"
click at [190, 106] on font "sukurti P" at bounding box center [189, 108] width 19 height 6
drag, startPoint x: 277, startPoint y: 146, endPoint x: 277, endPoint y: 141, distance: 5.1
click at [278, 146] on div "**********" at bounding box center [364, 147] width 577 height 295
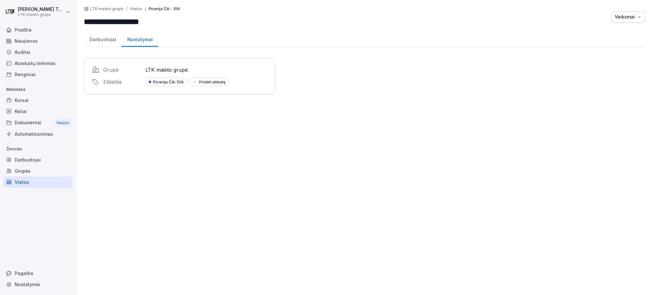
click at [45, 170] on div "Grupės" at bounding box center [38, 170] width 70 height 11
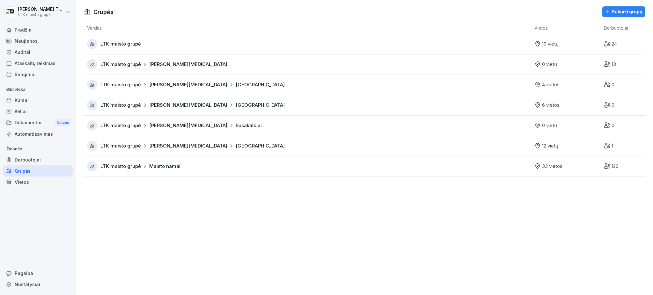
click at [32, 177] on div "Vietos" at bounding box center [38, 182] width 70 height 11
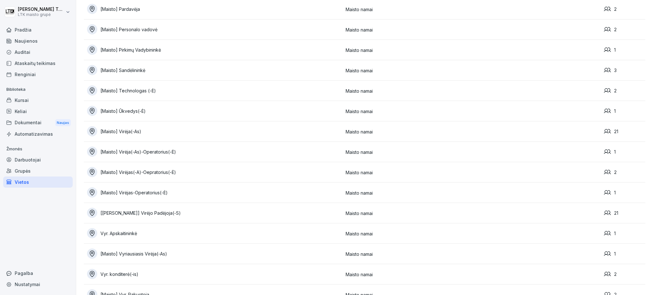
scroll to position [765, 0]
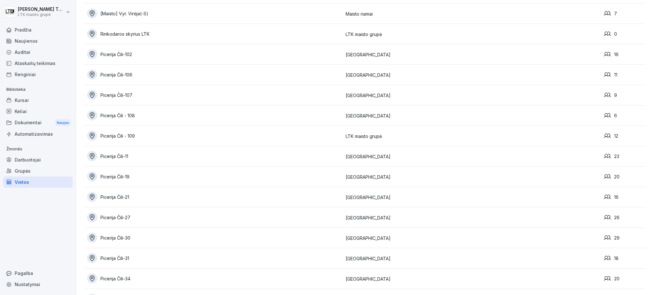
click at [116, 133] on font "Picerija Čili - 109" at bounding box center [117, 135] width 34 height 5
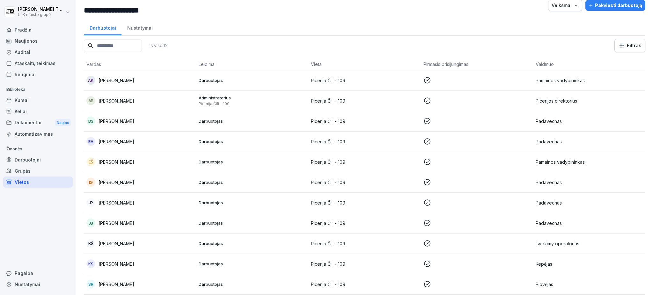
click at [23, 168] on font "Grupės" at bounding box center [23, 170] width 16 height 5
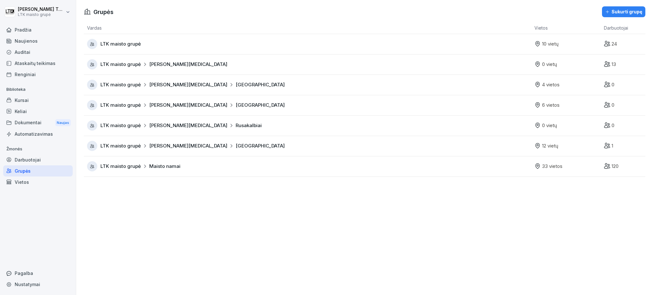
click at [140, 43] on font "LTK maisto grupė" at bounding box center [120, 44] width 40 height 6
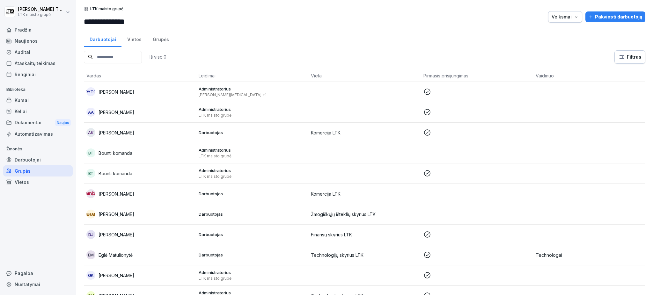
scroll to position [282, 0]
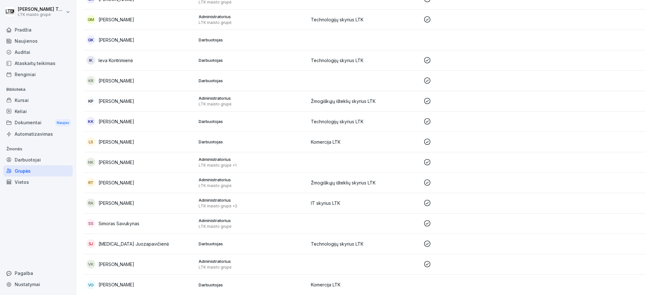
click at [122, 219] on div "SS Simoras Savukynas" at bounding box center [139, 223] width 107 height 9
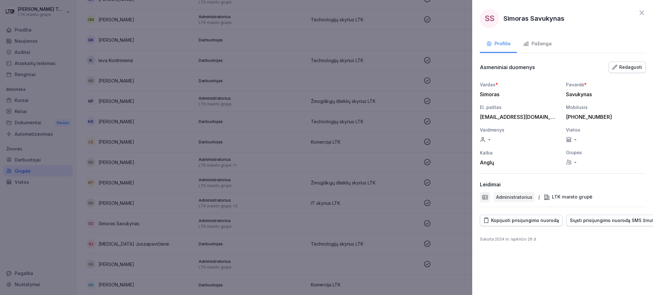
click at [167, 222] on div at bounding box center [326, 147] width 653 height 295
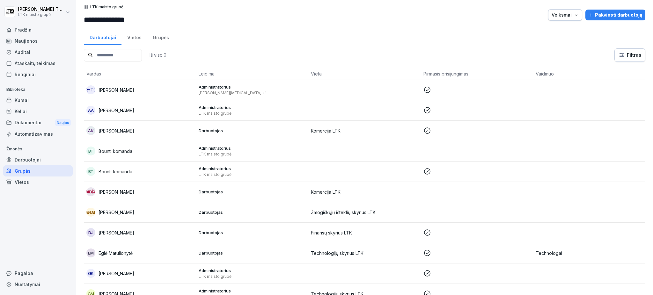
scroll to position [0, 0]
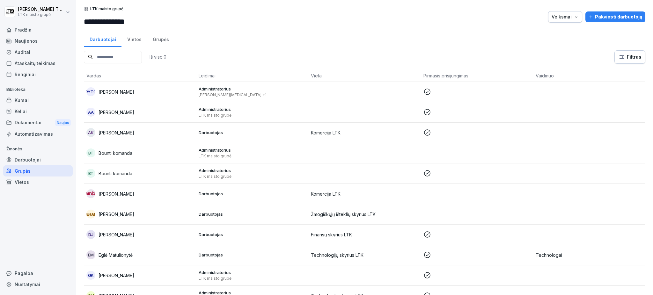
click at [206, 107] on font "Administratorius" at bounding box center [215, 109] width 32 height 5
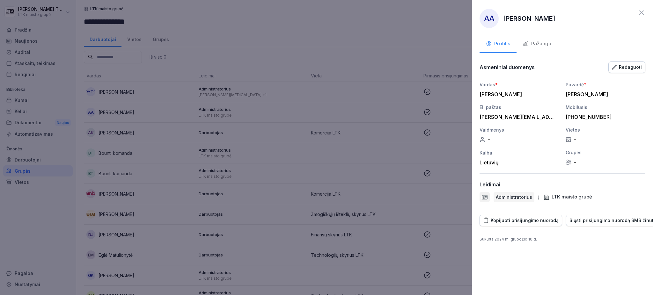
click at [531, 45] on font "Pažanga" at bounding box center [541, 43] width 20 height 6
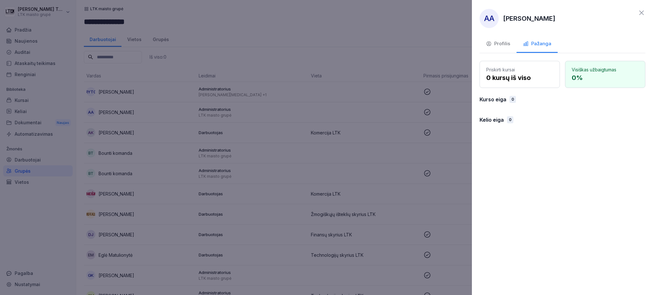
click at [500, 45] on font "Profilis" at bounding box center [502, 43] width 16 height 6
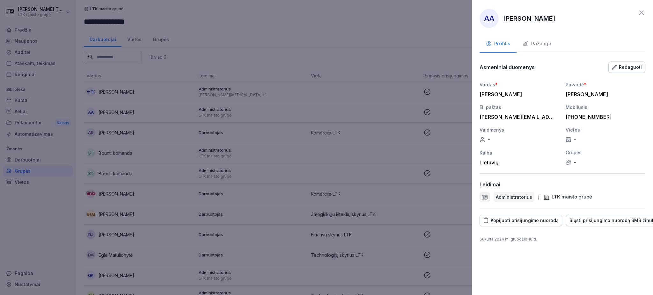
click at [626, 64] on font "Redaguoti" at bounding box center [630, 66] width 23 height 5
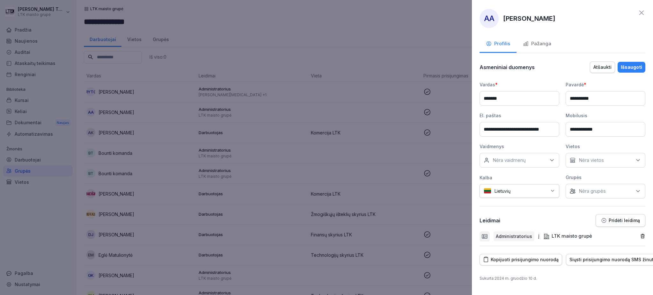
click at [602, 65] on font "Atšaukti" at bounding box center [602, 66] width 18 height 5
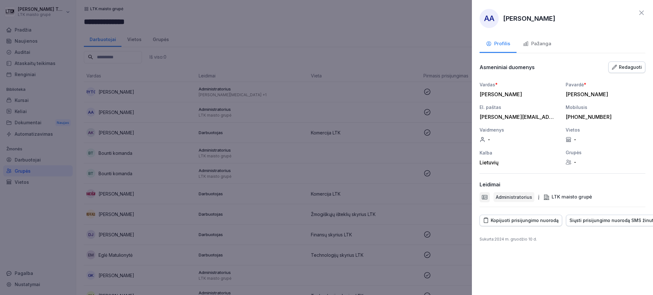
click at [327, 97] on div at bounding box center [326, 147] width 653 height 295
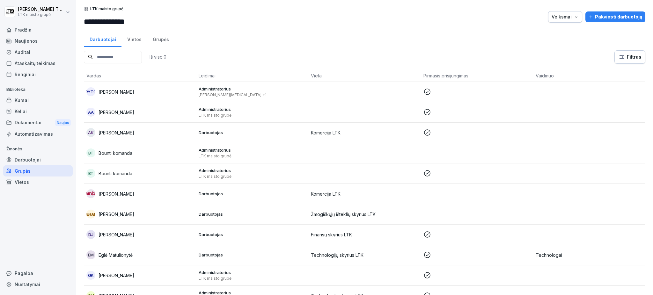
click at [40, 131] on font "Automatizavimas" at bounding box center [34, 133] width 38 height 5
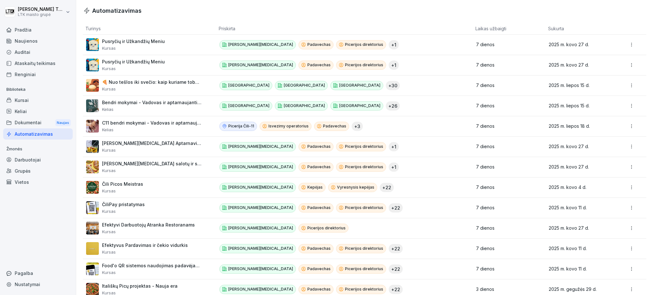
click at [16, 180] on font "Vietos" at bounding box center [22, 182] width 14 height 5
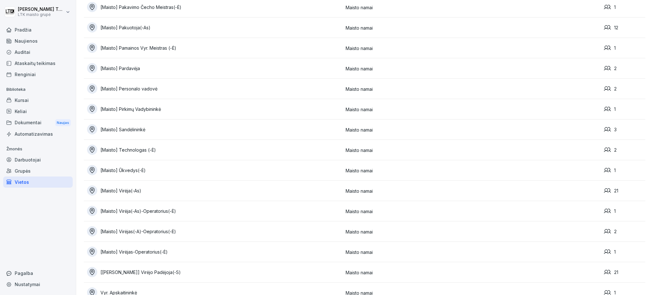
scroll to position [680, 0]
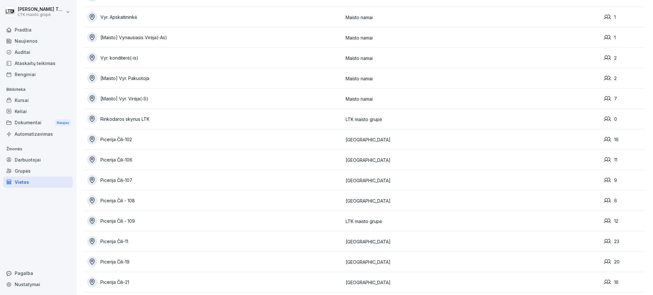
click at [129, 218] on font "Picerija Čili - 109" at bounding box center [117, 220] width 34 height 5
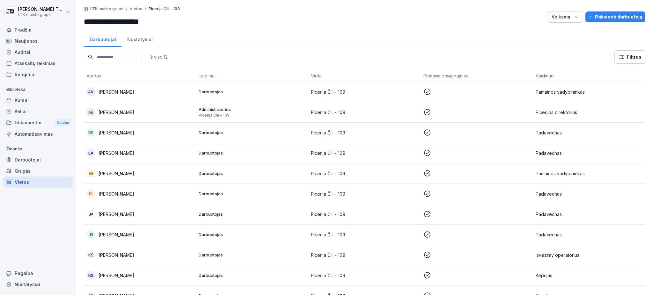
click at [220, 107] on font "Administratorius" at bounding box center [215, 109] width 32 height 5
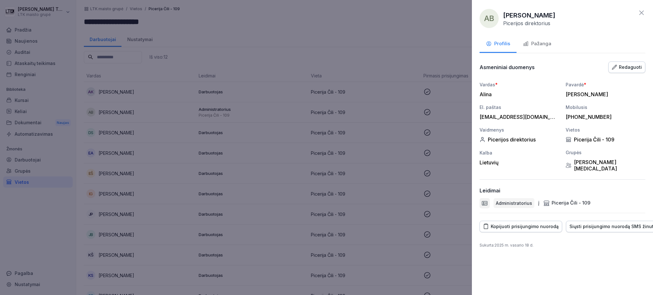
click at [211, 98] on div at bounding box center [326, 147] width 653 height 295
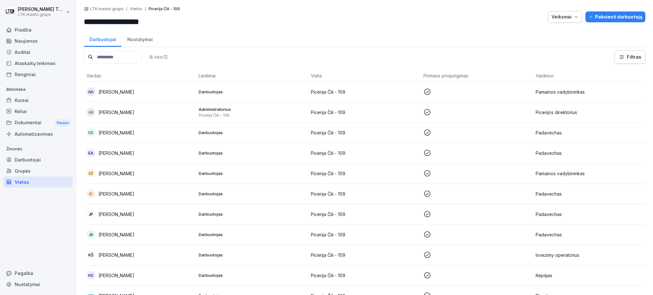
click at [149, 39] on font "Nustatymai" at bounding box center [140, 39] width 26 height 5
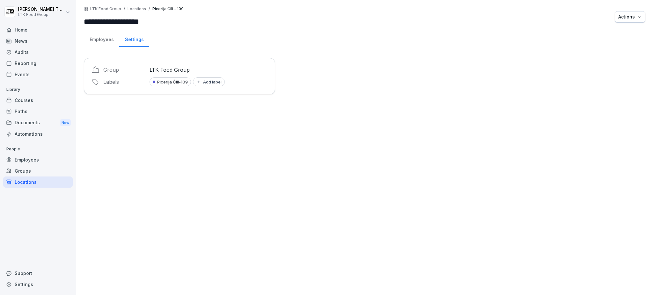
click at [122, 70] on p "Group" at bounding box center [124, 70] width 42 height 8
click at [166, 67] on p "LTK Food Group" at bounding box center [209, 70] width 118 height 8
click at [176, 67] on p "LTK Food Group" at bounding box center [209, 70] width 118 height 8
click at [159, 68] on p "LTK Food Group" at bounding box center [209, 70] width 118 height 8
click at [114, 69] on p "Group" at bounding box center [124, 70] width 42 height 8
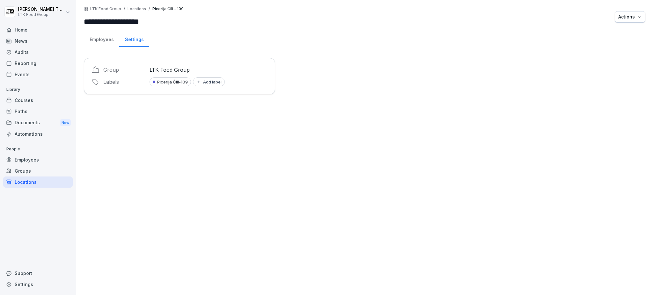
click at [103, 69] on p "Group" at bounding box center [124, 70] width 42 height 8
click at [95, 69] on icon at bounding box center [96, 70] width 8 height 8
click at [159, 69] on p "LTK Food Group" at bounding box center [209, 70] width 118 height 8
click at [621, 16] on div "Actions" at bounding box center [630, 16] width 24 height 7
click at [599, 42] on font "Perkelti vietą" at bounding box center [594, 42] width 27 height 5
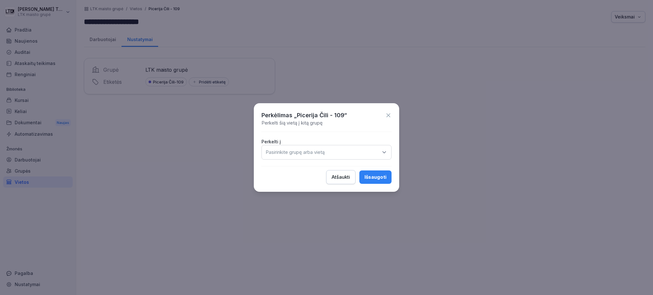
click at [337, 150] on div "Pasirinkite grupę arba vietą" at bounding box center [326, 152] width 130 height 15
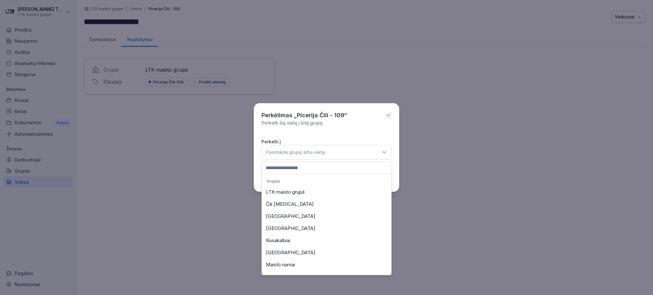
click at [278, 204] on font "Čili [MEDICAL_DATA]" at bounding box center [290, 204] width 48 height 6
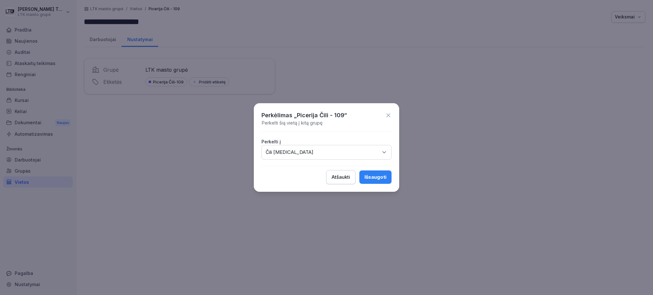
click at [384, 174] on font "Išsaugoti" at bounding box center [375, 177] width 22 height 6
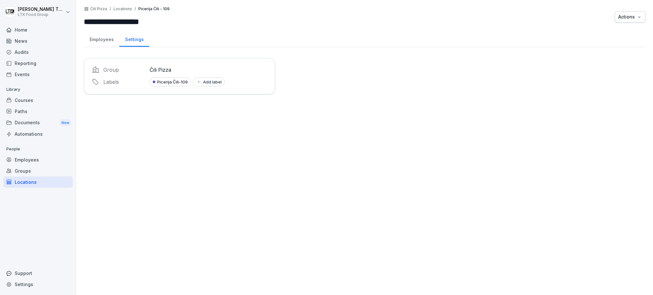
click at [19, 168] on div "Groups" at bounding box center [38, 170] width 70 height 11
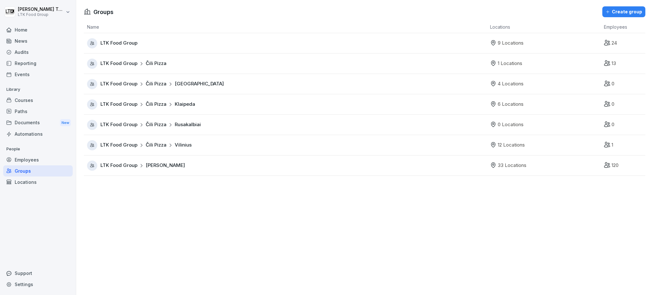
click at [36, 159] on div "Employees" at bounding box center [38, 159] width 70 height 11
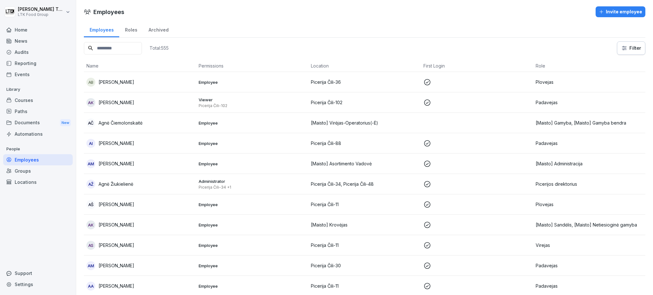
click at [24, 182] on div "Locations" at bounding box center [38, 182] width 70 height 11
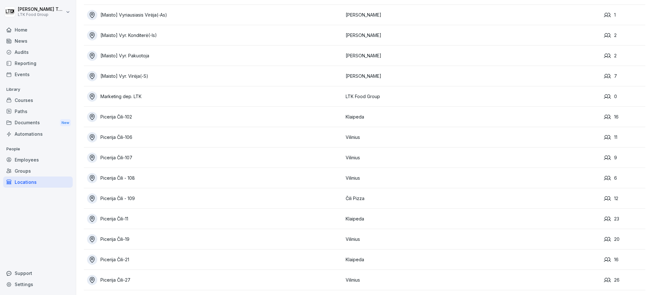
scroll to position [722, 0]
click at [123, 177] on div "Picerija Čili - 109" at bounding box center [214, 178] width 255 height 10
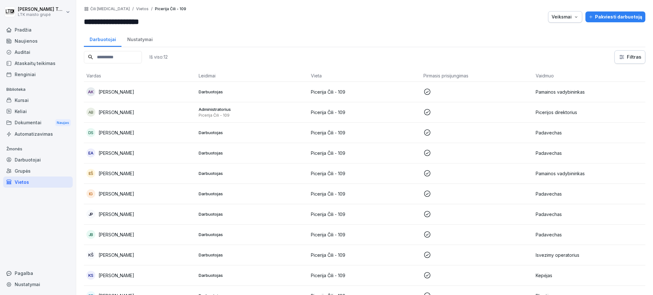
click at [589, 37] on div "Darbuotojai Nustatymai" at bounding box center [364, 39] width 561 height 17
click at [565, 16] on font "Veiksmai" at bounding box center [562, 16] width 20 height 5
click at [542, 45] on font "Perkelti vietą" at bounding box center [533, 42] width 27 height 5
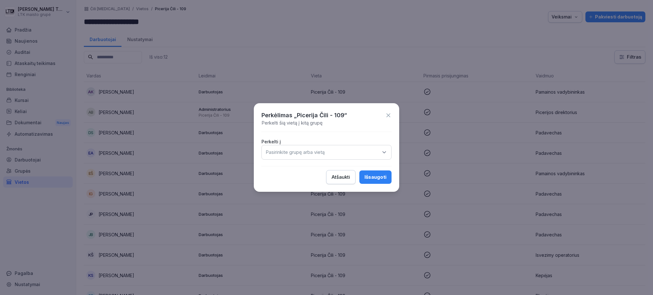
click at [319, 148] on div "Pasirinkite grupę arba vietą" at bounding box center [326, 152] width 130 height 15
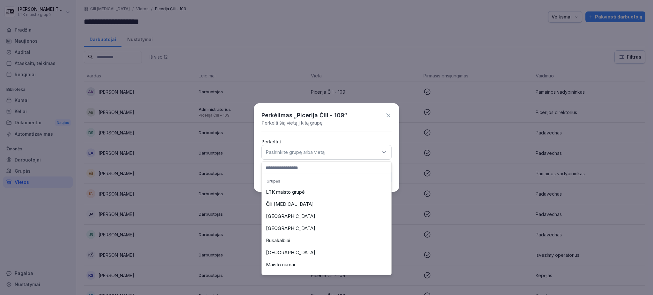
click at [290, 254] on div "[GEOGRAPHIC_DATA]" at bounding box center [326, 253] width 126 height 12
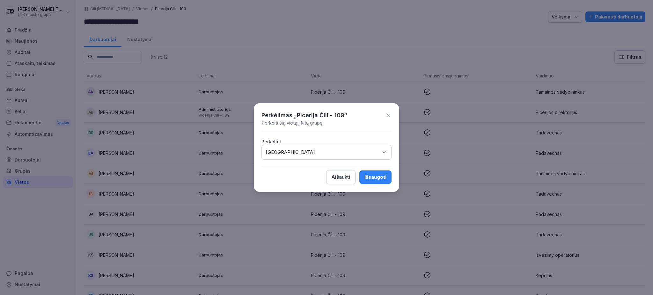
drag, startPoint x: 360, startPoint y: 177, endPoint x: 374, endPoint y: 175, distance: 14.1
click at [360, 177] on button "Išsaugoti" at bounding box center [375, 177] width 32 height 13
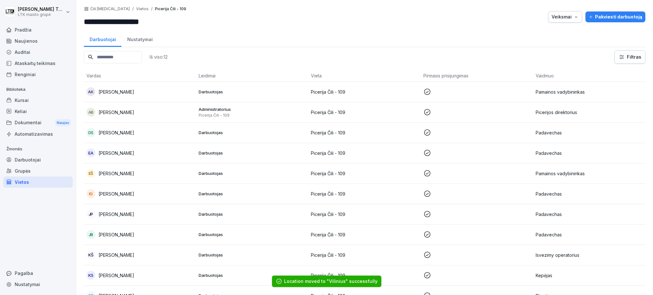
click at [27, 182] on font "Vietos" at bounding box center [22, 182] width 14 height 5
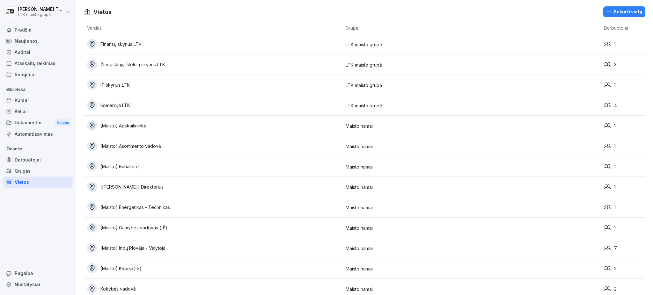
click at [23, 161] on font "Darbuotojai" at bounding box center [28, 159] width 26 height 5
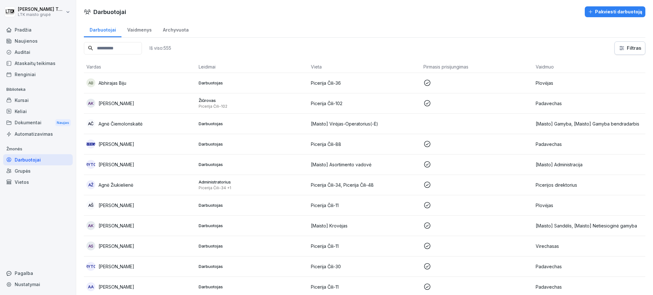
click at [21, 180] on font "Vietos" at bounding box center [22, 182] width 14 height 5
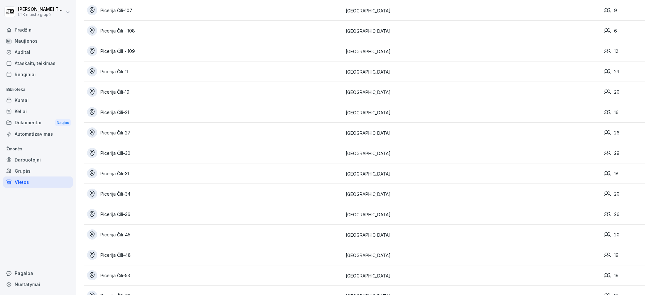
scroll to position [765, 0]
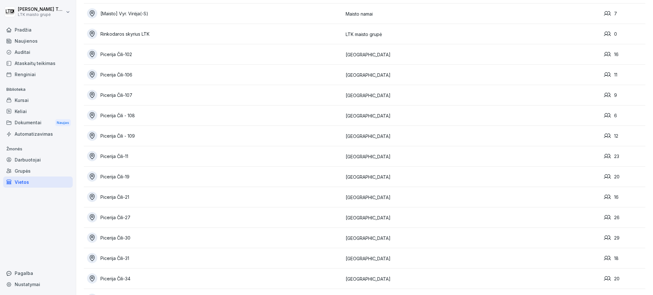
click at [116, 75] on font "Picerija Čili-106" at bounding box center [116, 74] width 32 height 5
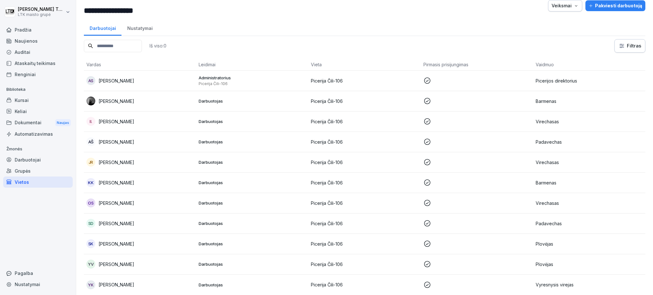
scroll to position [16, 0]
click at [537, 282] on font "Vyresnysis virejas" at bounding box center [555, 284] width 38 height 5
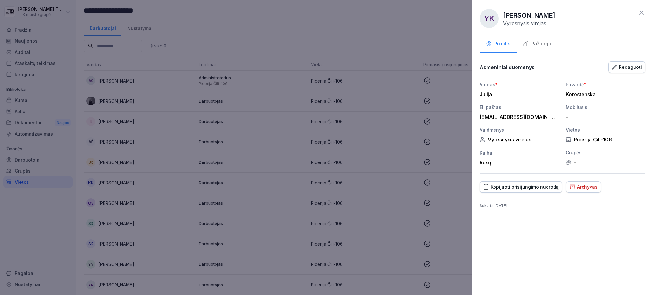
click at [579, 186] on font "Archyvas" at bounding box center [587, 186] width 20 height 5
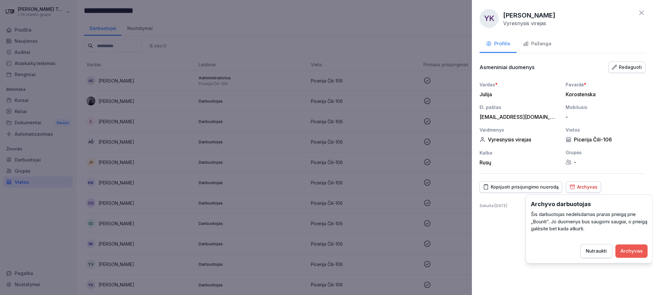
click at [598, 253] on font "Nutraukti" at bounding box center [596, 251] width 21 height 6
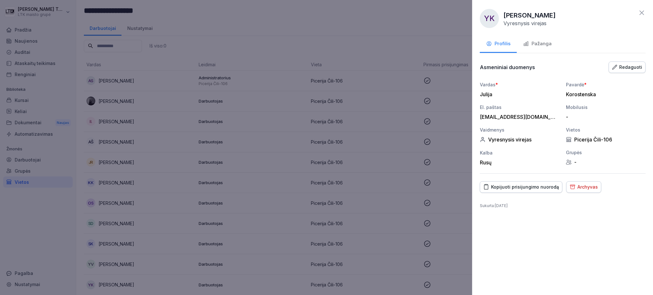
click at [172, 241] on div at bounding box center [326, 147] width 653 height 295
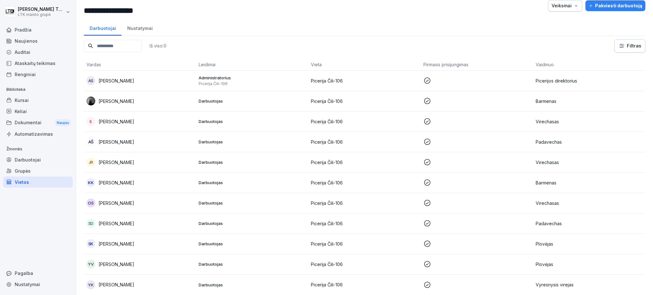
click at [123, 78] on font "Asta Sakalauskaitė" at bounding box center [117, 80] width 36 height 5
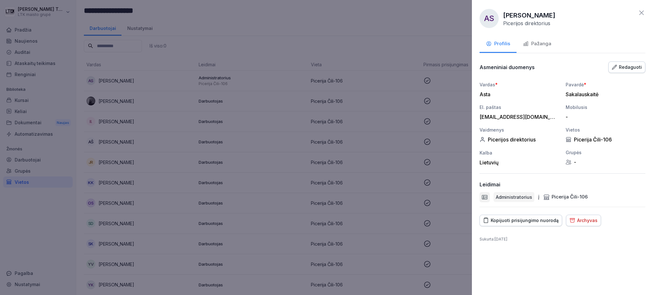
click at [625, 67] on font "Redaguoti" at bounding box center [630, 66] width 23 height 5
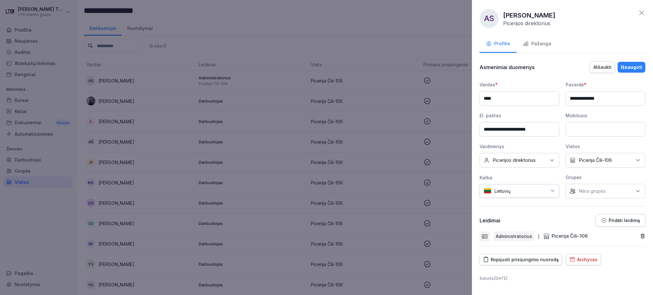
drag, startPoint x: 548, startPoint y: 94, endPoint x: 478, endPoint y: 102, distance: 70.5
click at [478, 102] on div "**********" at bounding box center [562, 147] width 181 height 295
click at [496, 98] on input "*****" at bounding box center [520, 98] width 80 height 15
drag, startPoint x: 500, startPoint y: 96, endPoint x: 465, endPoint y: 94, distance: 34.8
click at [467, 94] on body "**********" at bounding box center [326, 147] width 653 height 295
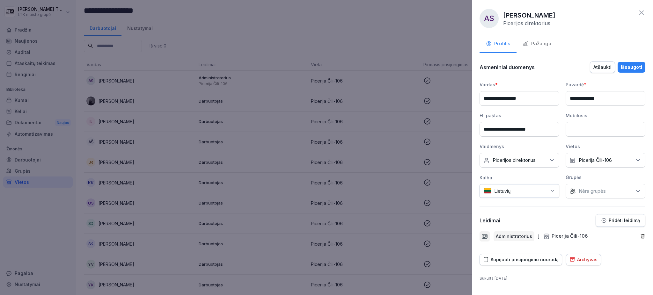
drag, startPoint x: 529, startPoint y: 95, endPoint x: 499, endPoint y: 93, distance: 29.4
click at [499, 93] on input "**********" at bounding box center [520, 98] width 80 height 15
type input "******"
drag, startPoint x: 612, startPoint y: 92, endPoint x: 565, endPoint y: 97, distance: 47.1
click at [565, 97] on div "**********" at bounding box center [563, 139] width 166 height 117
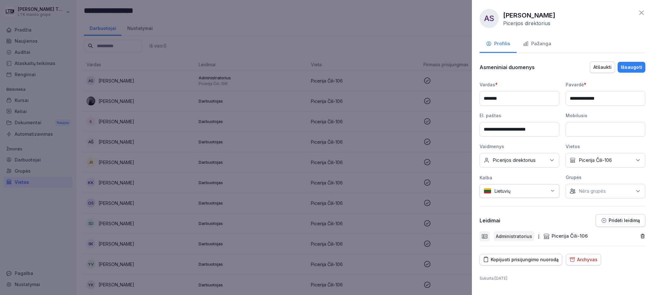
paste input
type input "**********"
drag, startPoint x: 539, startPoint y: 129, endPoint x: 473, endPoint y: 127, distance: 65.4
click at [473, 127] on div "**********" at bounding box center [562, 147] width 181 height 295
paste input "********"
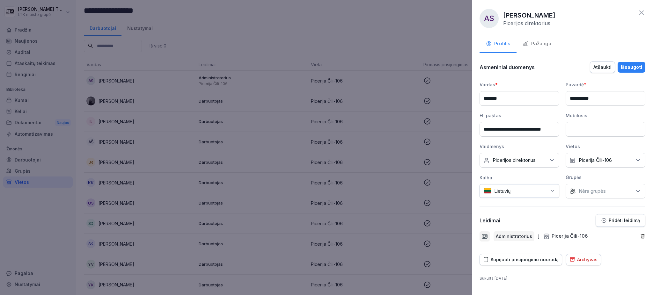
scroll to position [0, 0]
type input "**********"
paste input "**********"
type input "**********"
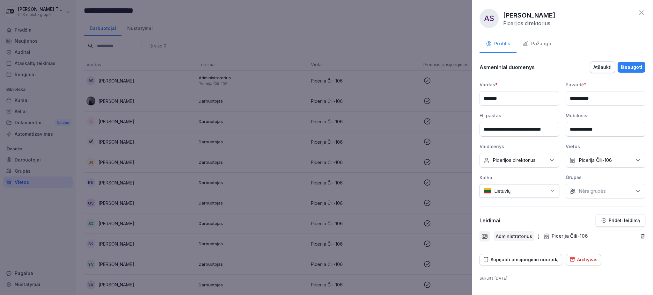
click at [602, 193] on font "Nėra grupės" at bounding box center [592, 191] width 27 height 6
click at [590, 231] on font "Čili [MEDICAL_DATA]" at bounding box center [603, 232] width 48 height 6
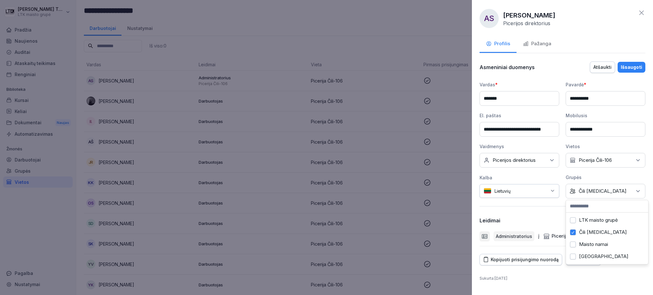
click at [575, 36] on div "Profilis Pažanga" at bounding box center [563, 45] width 166 height 18
click at [627, 65] on font "Išsaugoti" at bounding box center [631, 66] width 21 height 5
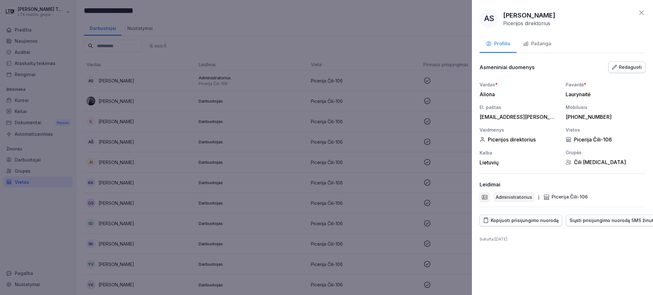
click at [579, 223] on font "Siųsti prisijungimo nuorodą SMS žinute" at bounding box center [612, 220] width 87 height 5
click at [355, 35] on div at bounding box center [326, 147] width 653 height 295
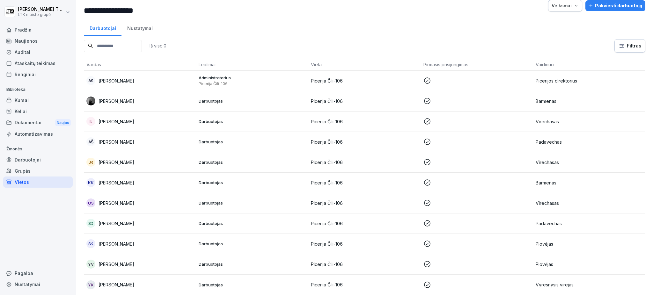
click at [132, 99] on font "Evelina Stefanovič" at bounding box center [117, 101] width 36 height 5
